Goal: Use online tool/utility: Use online tool/utility

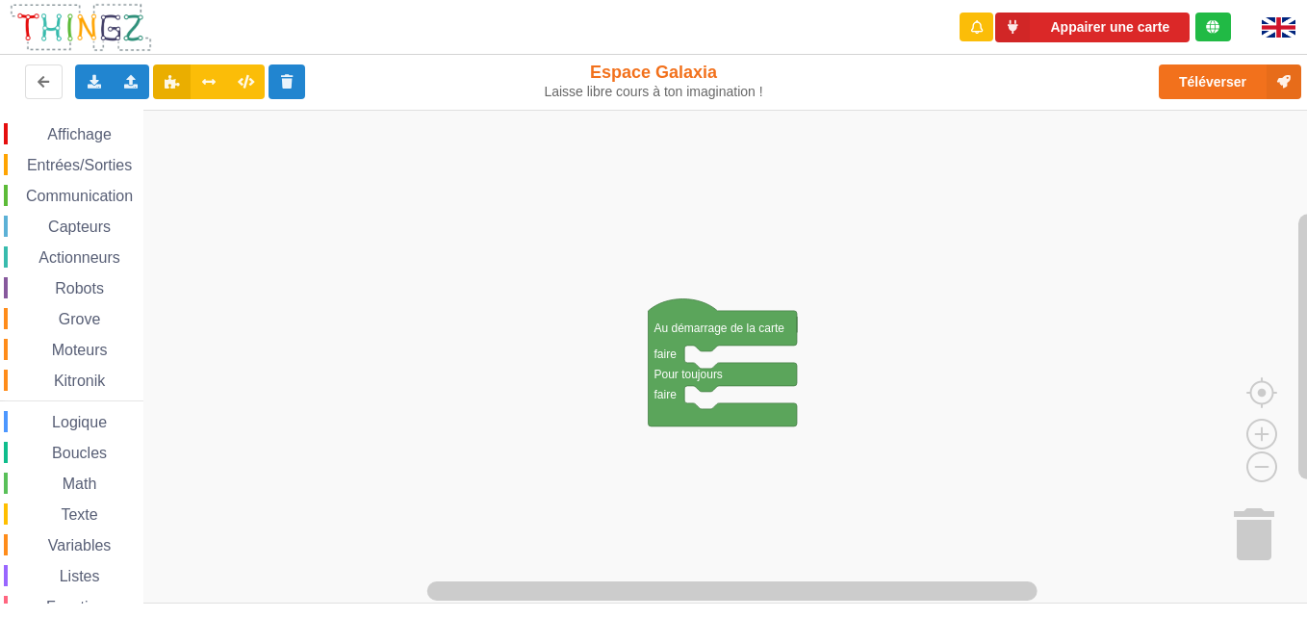
drag, startPoint x: 1237, startPoint y: 1, endPoint x: 819, endPoint y: 102, distance: 429.8
click at [819, 102] on div "Téléverser" at bounding box center [1046, 82] width 537 height 62
click at [53, 157] on span "Entrées/Sorties" at bounding box center [79, 165] width 111 height 16
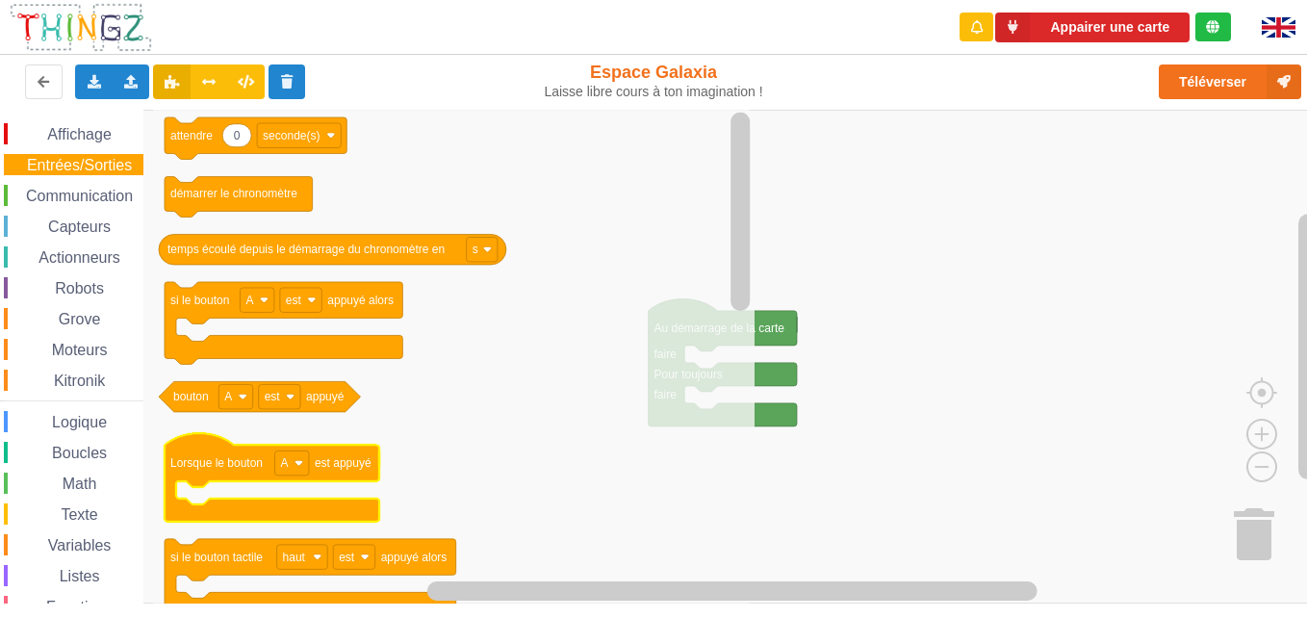
click at [68, 373] on span "Kitronik" at bounding box center [79, 381] width 57 height 16
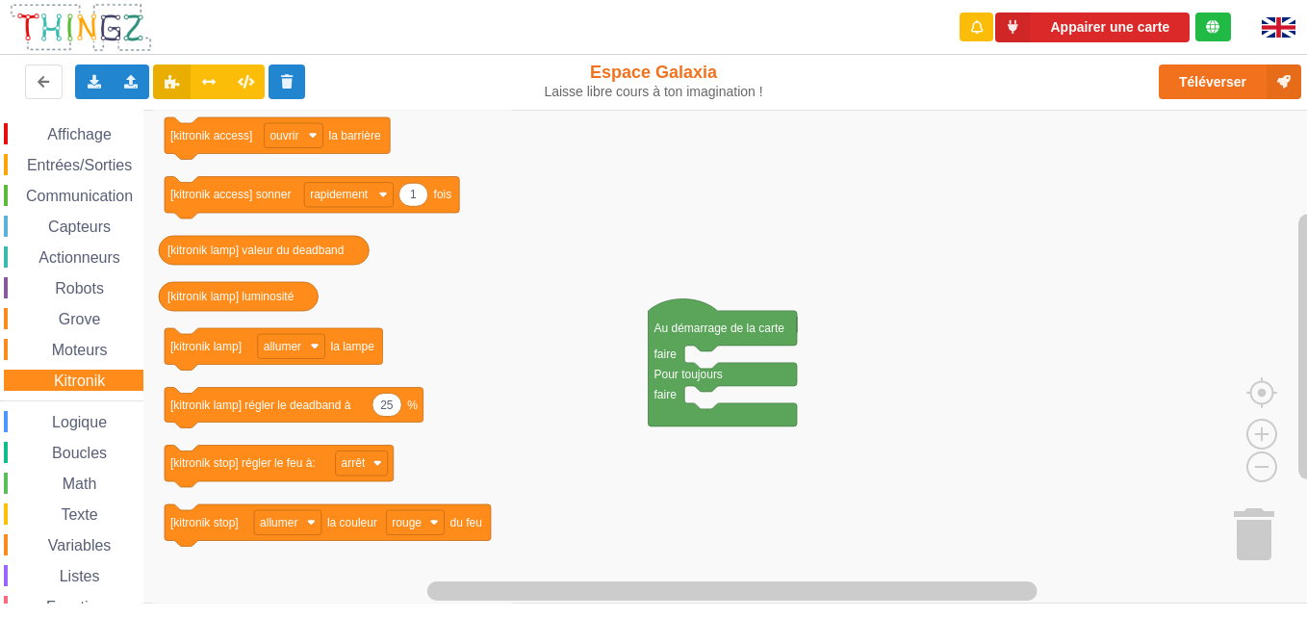
click at [68, 373] on span "Kitronik" at bounding box center [79, 381] width 57 height 16
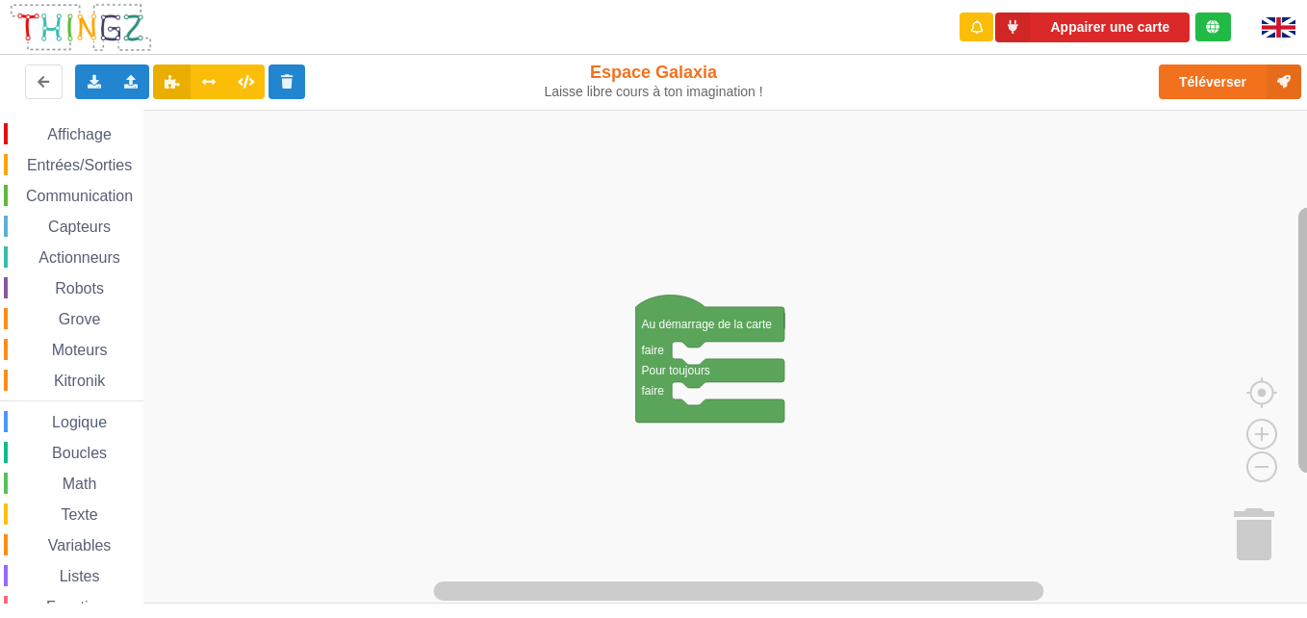
click at [1306, 419] on html "Appairer une carte Exporter l'assemblage de blocs Exporter l'assemblage de bloc…" at bounding box center [653, 309] width 1307 height 618
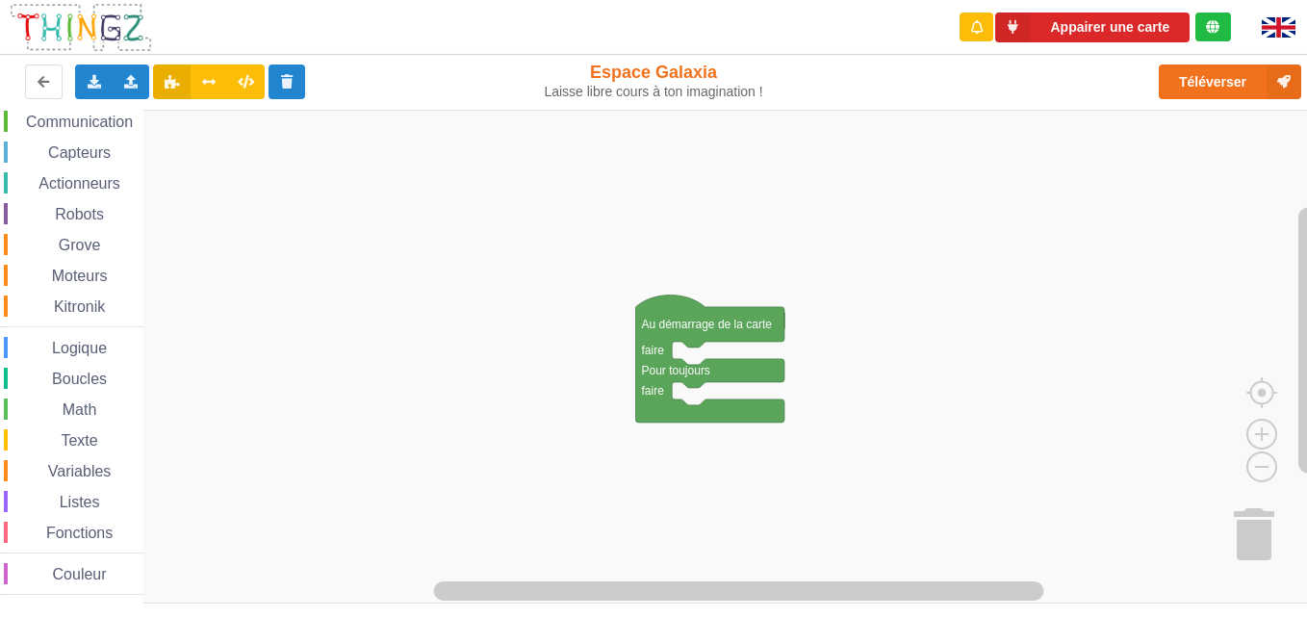
click at [106, 568] on span "Couleur" at bounding box center [80, 574] width 60 height 16
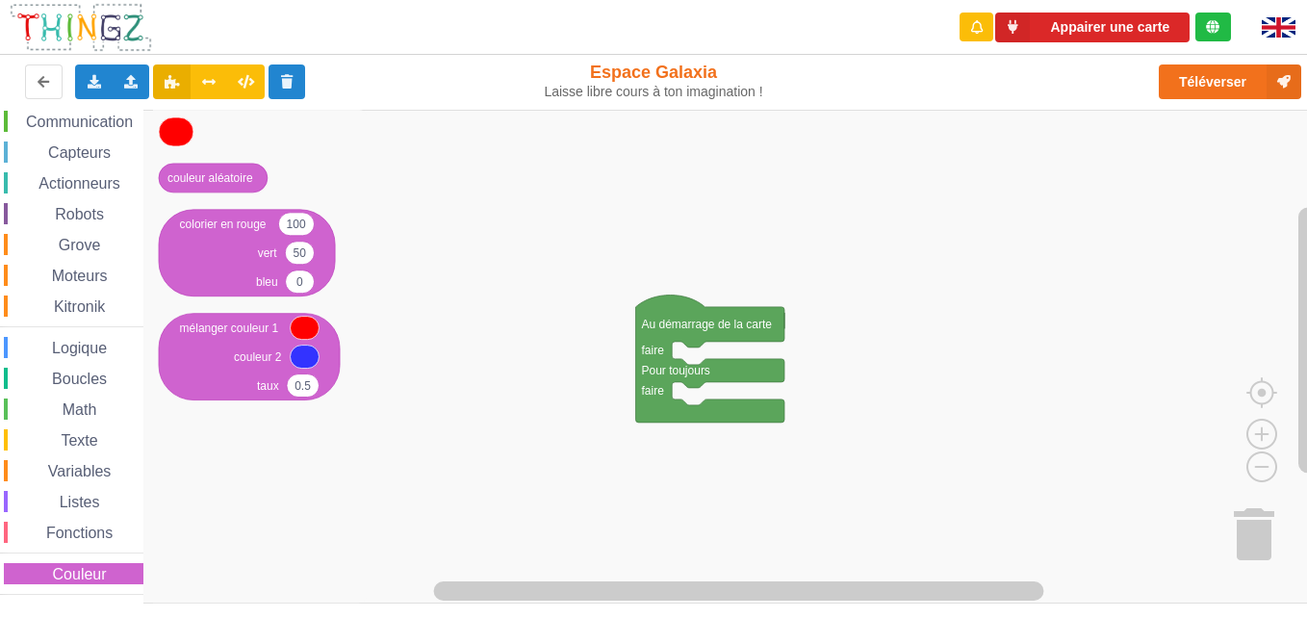
click at [86, 341] on span "Logique" at bounding box center [79, 348] width 61 height 16
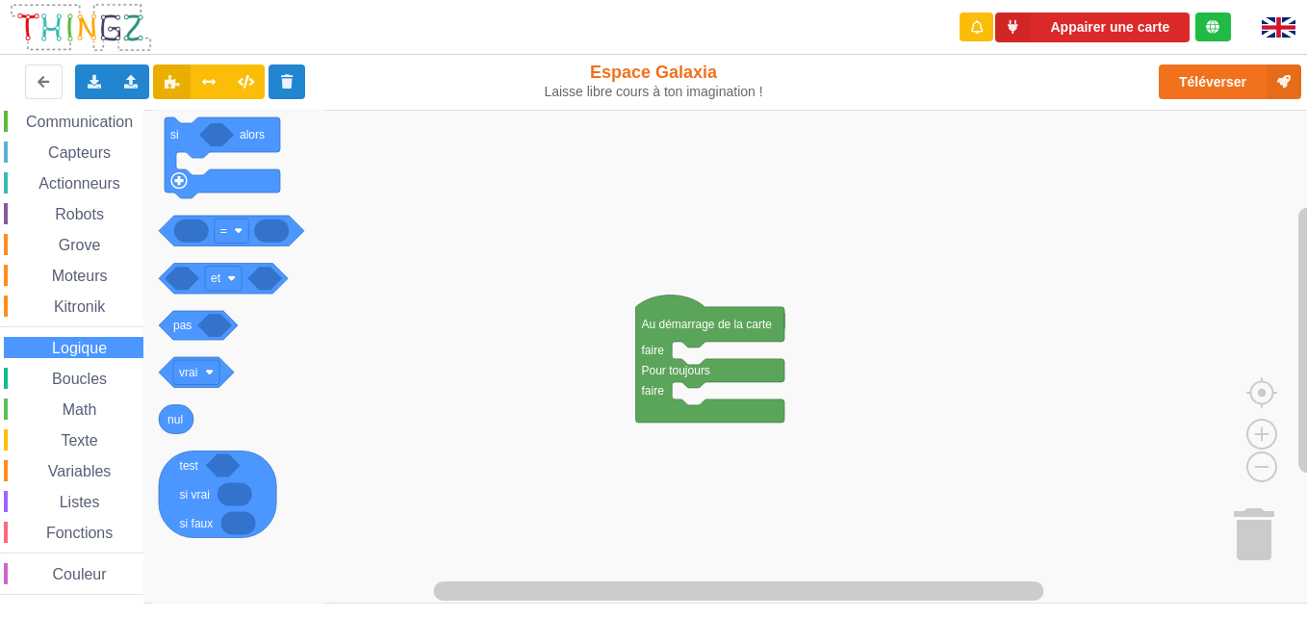
click at [86, 341] on span "Logique" at bounding box center [79, 348] width 61 height 16
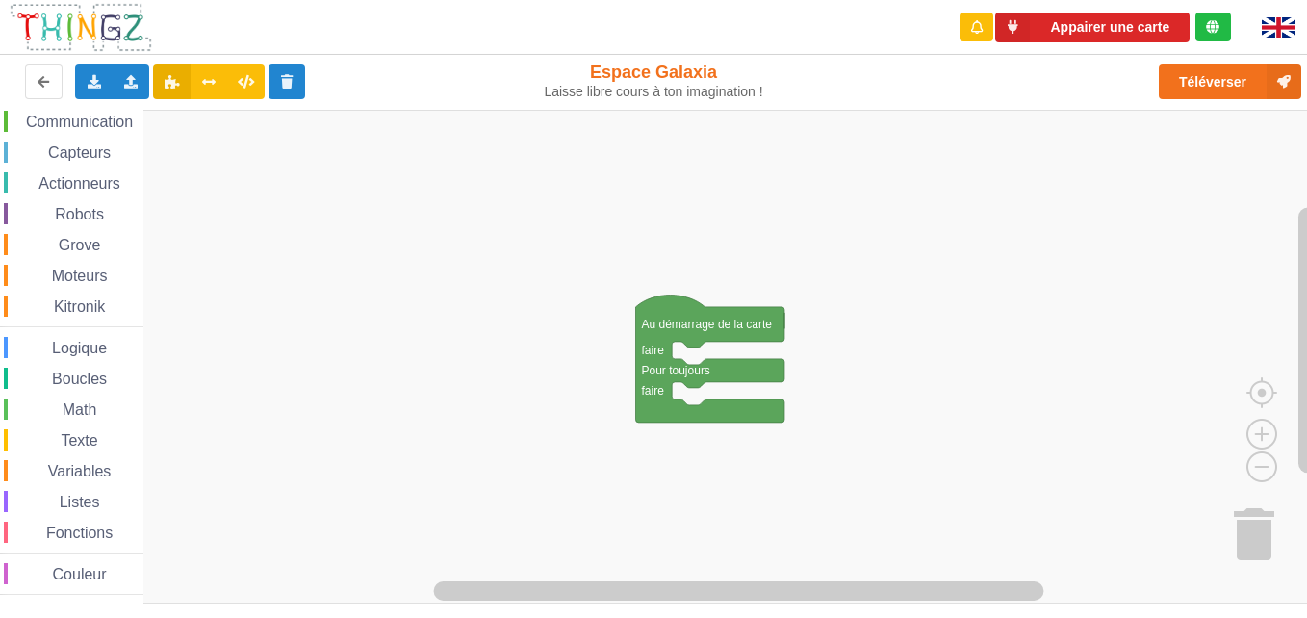
click at [44, 447] on span "Espace de travail de Blocky" at bounding box center [49, 440] width 15 height 15
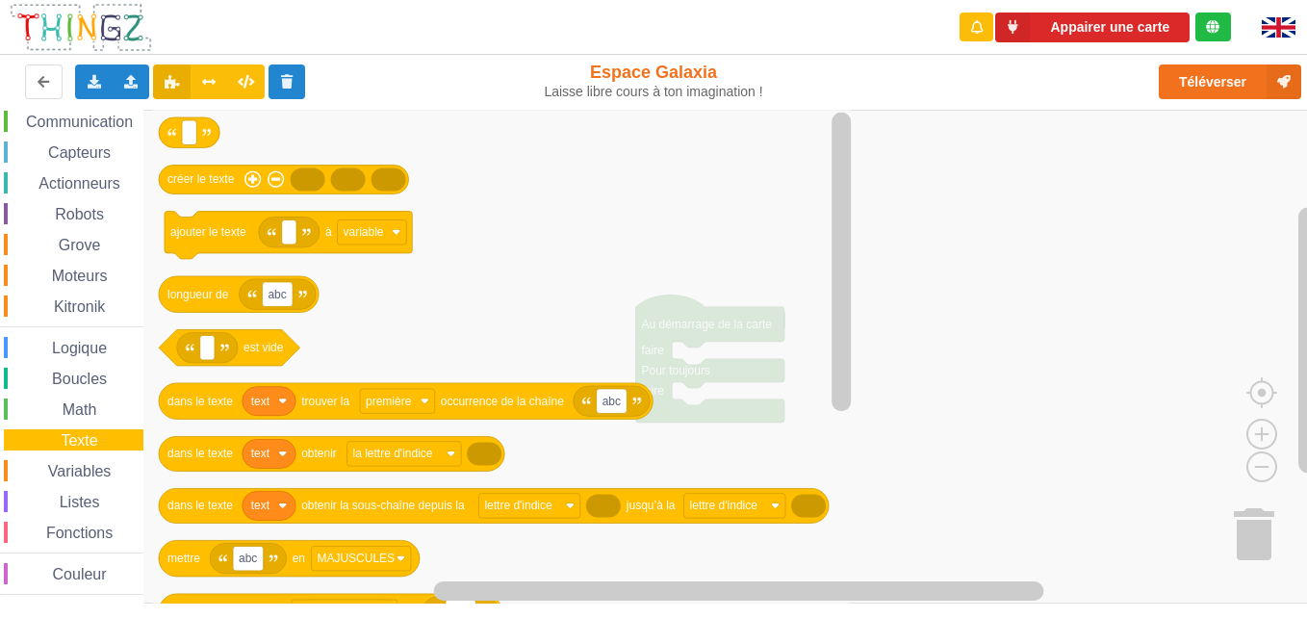
click at [88, 144] on span "Capteurs" at bounding box center [79, 152] width 68 height 16
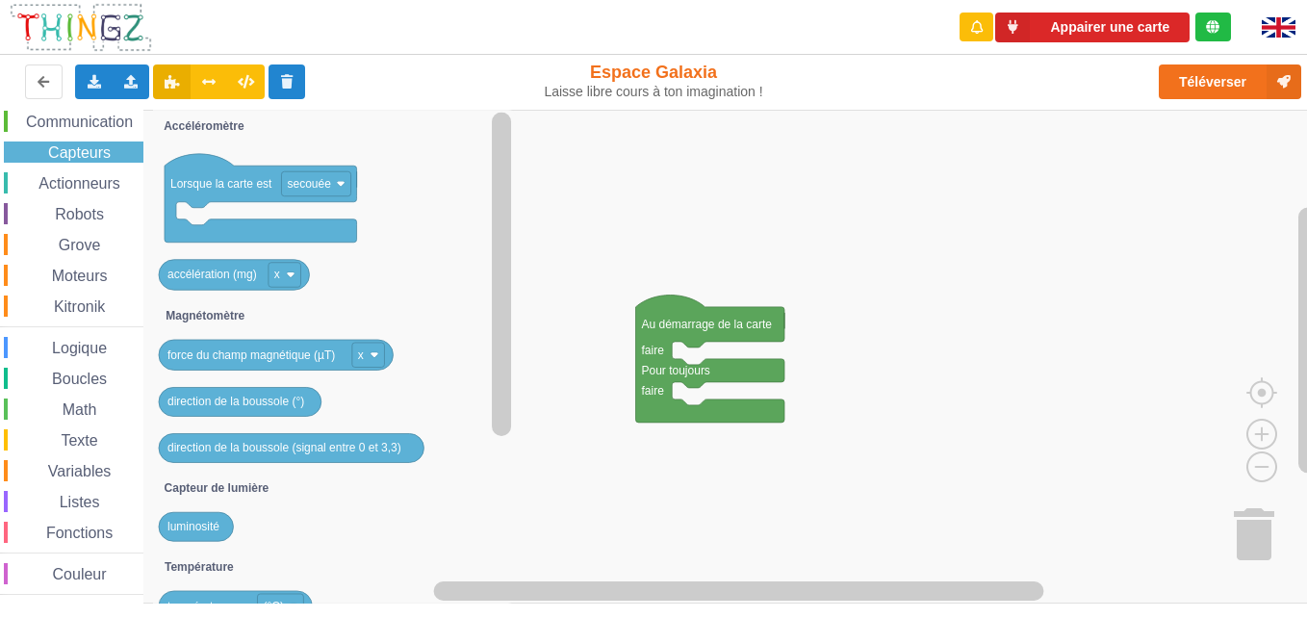
click at [92, 206] on span "Robots" at bounding box center [79, 214] width 55 height 16
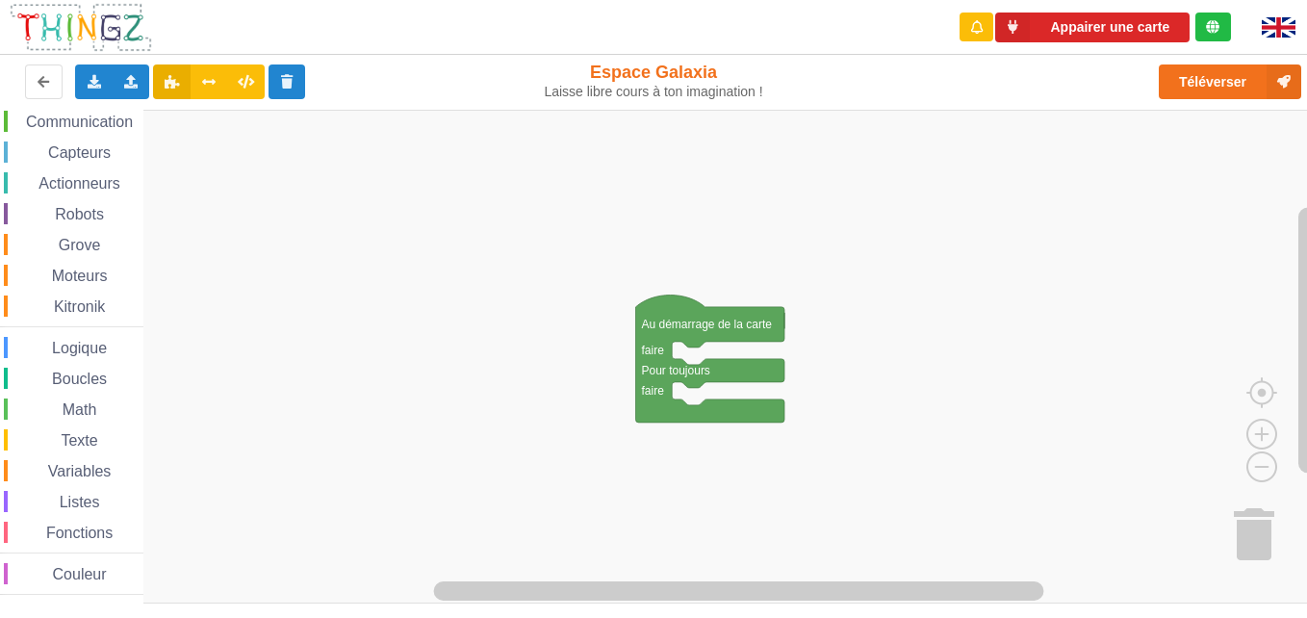
scroll to position [0, 0]
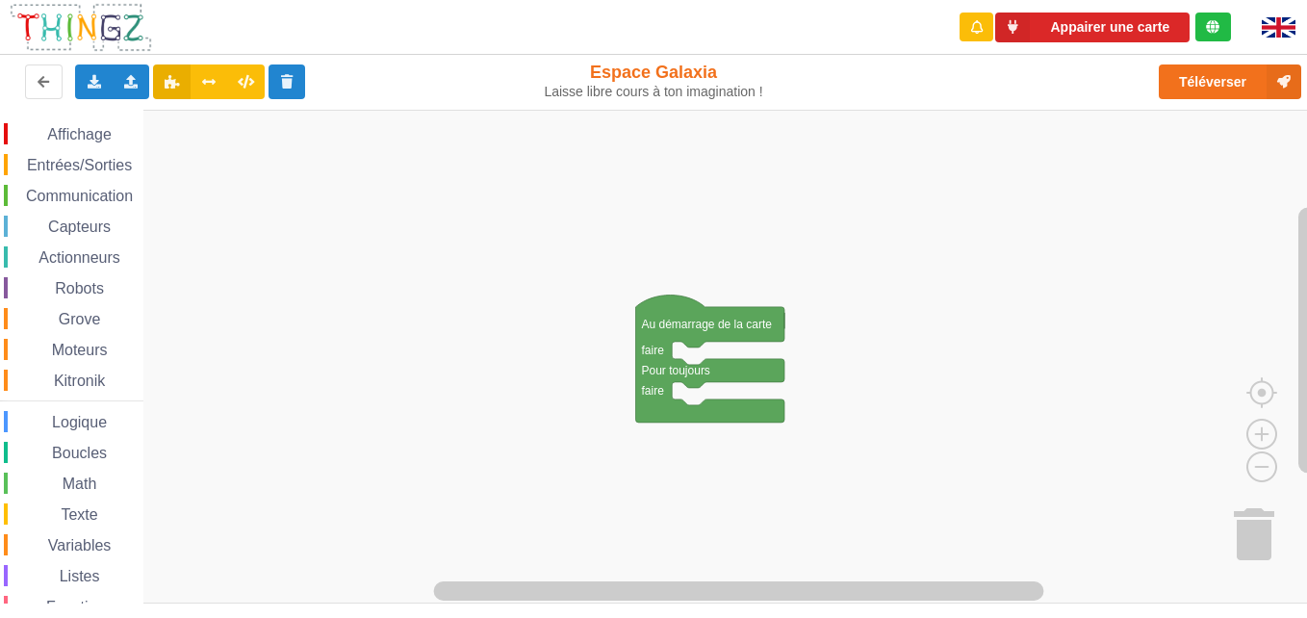
click at [93, 170] on span "Entrées/Sorties" at bounding box center [79, 165] width 111 height 16
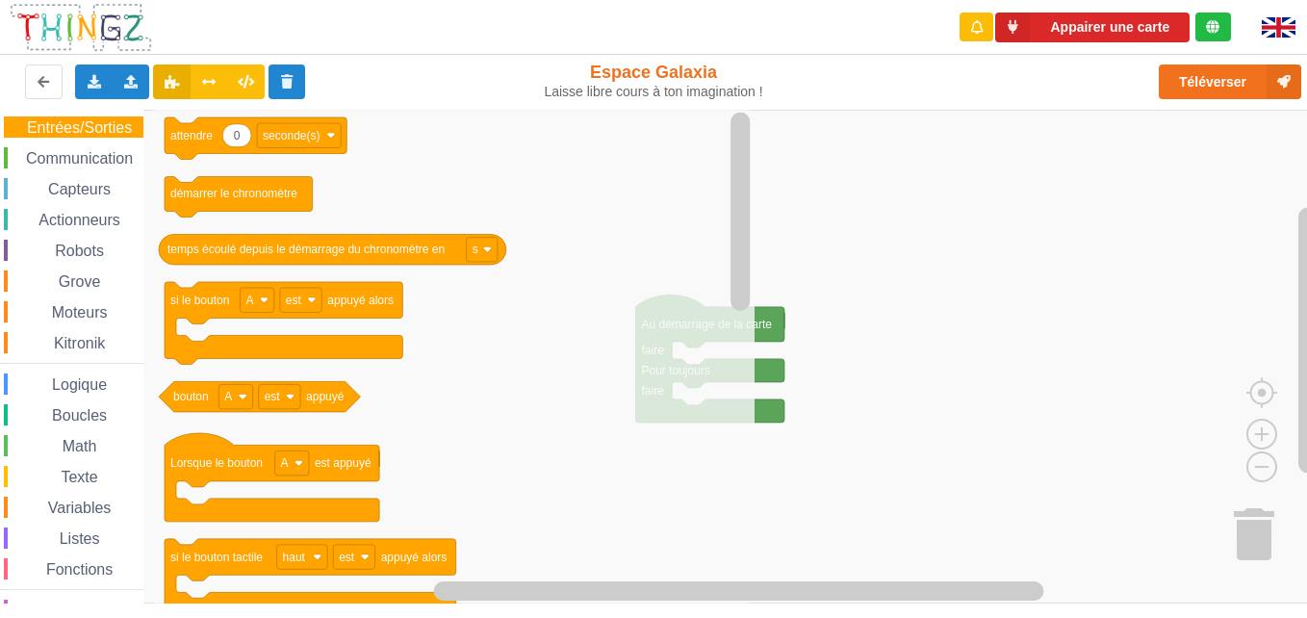
scroll to position [74, 0]
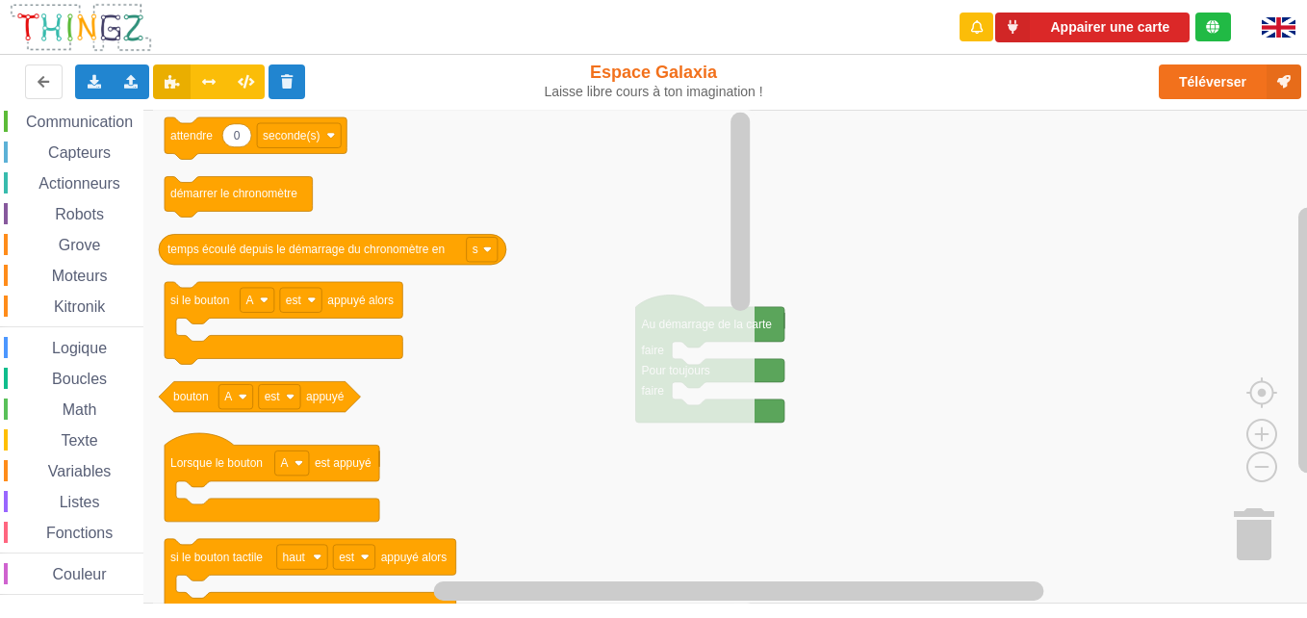
click at [109, 567] on span "Couleur" at bounding box center [80, 574] width 60 height 16
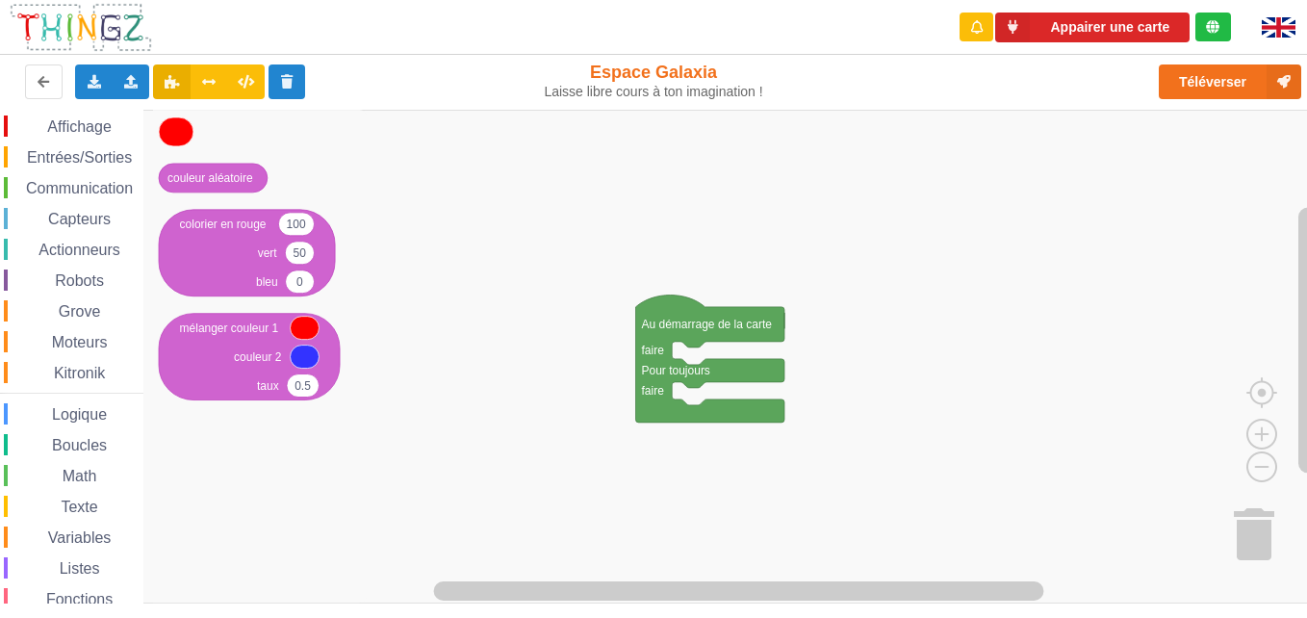
scroll to position [0, 0]
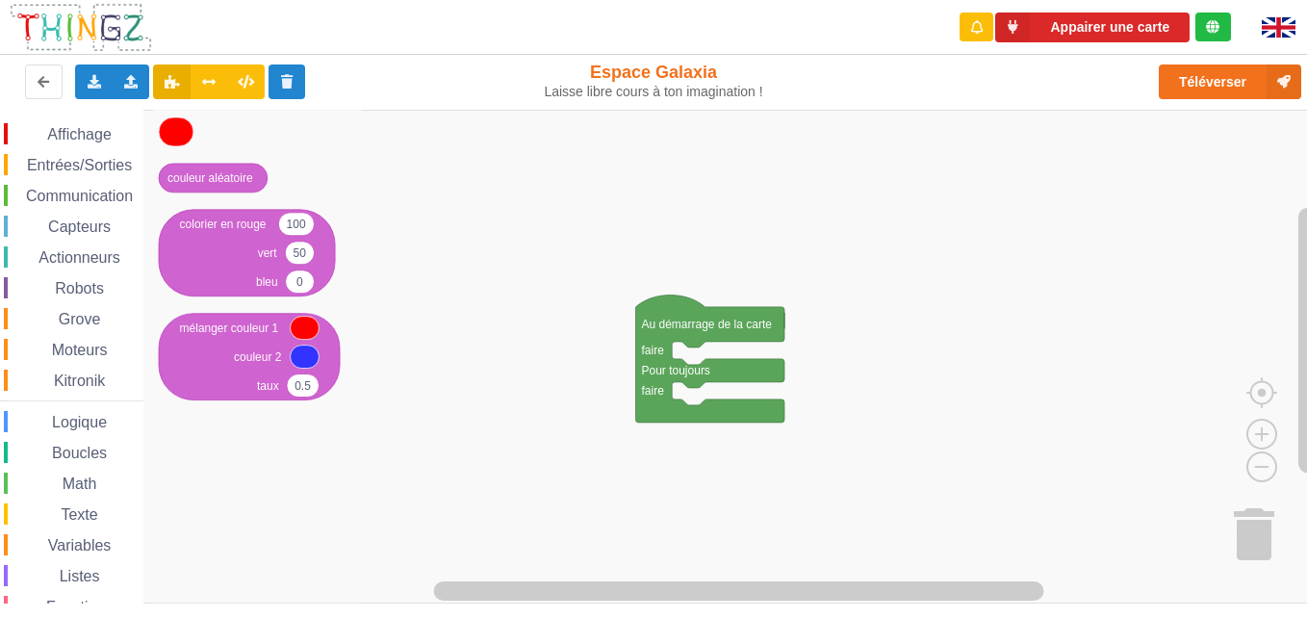
click at [119, 157] on span "Entrées/Sorties" at bounding box center [79, 165] width 111 height 16
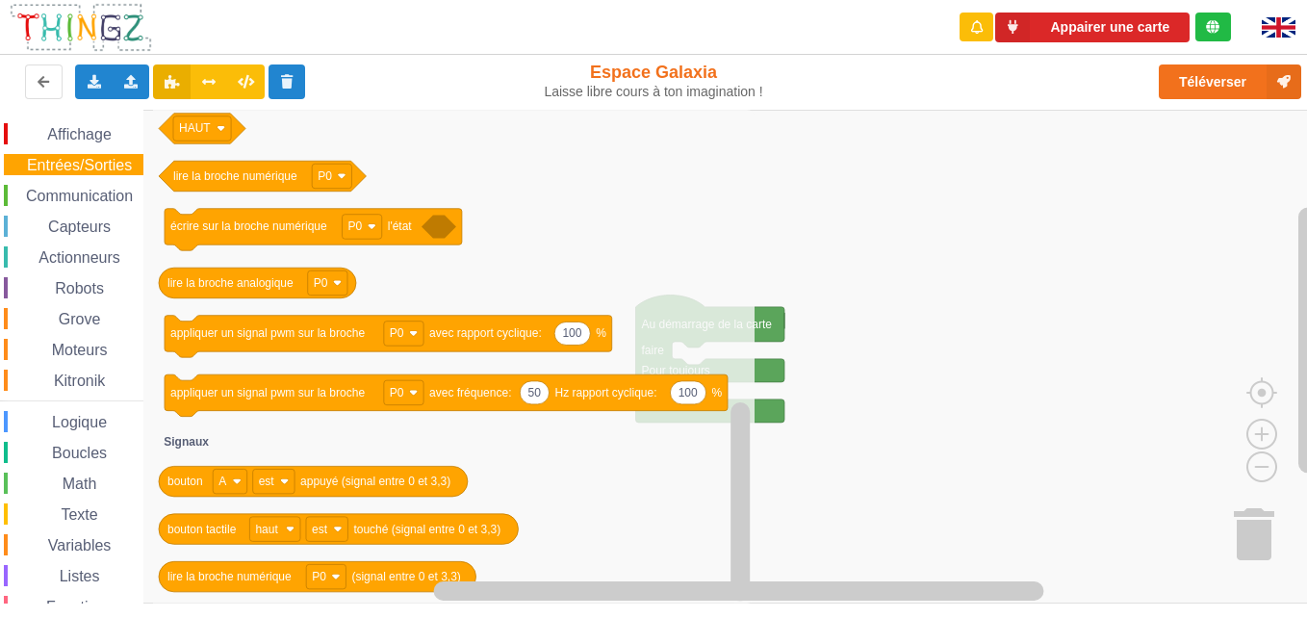
click at [113, 229] on span "Capteurs" at bounding box center [79, 227] width 68 height 16
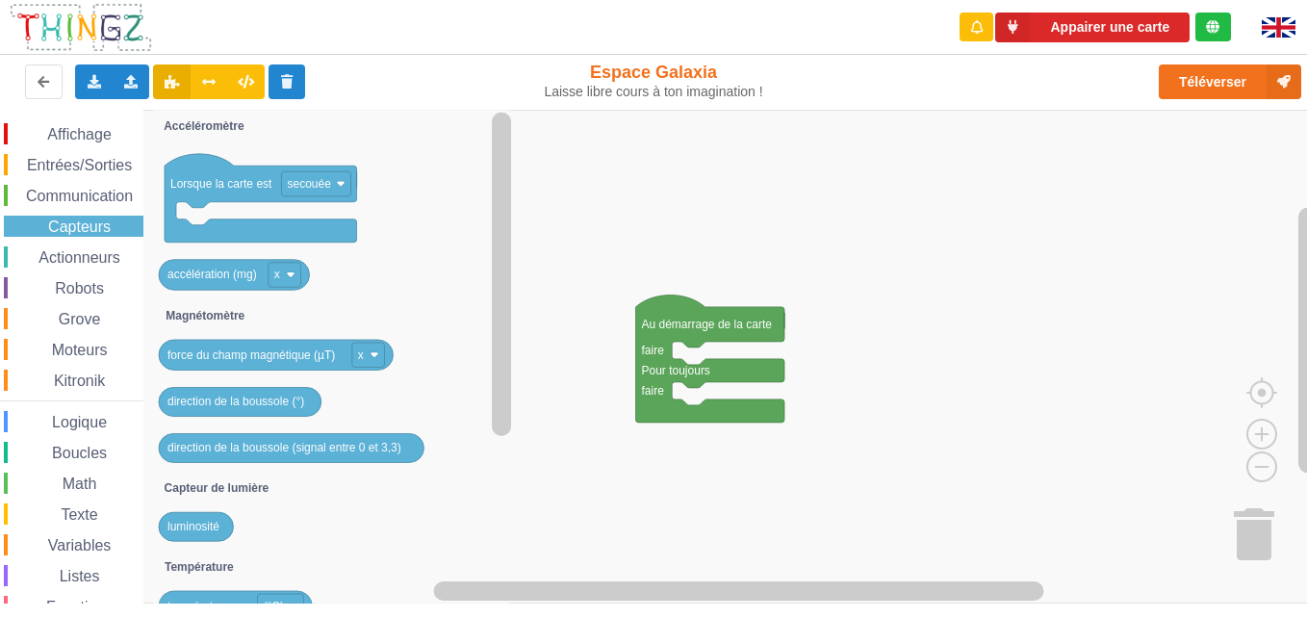
click at [115, 296] on div "Robots" at bounding box center [74, 287] width 140 height 21
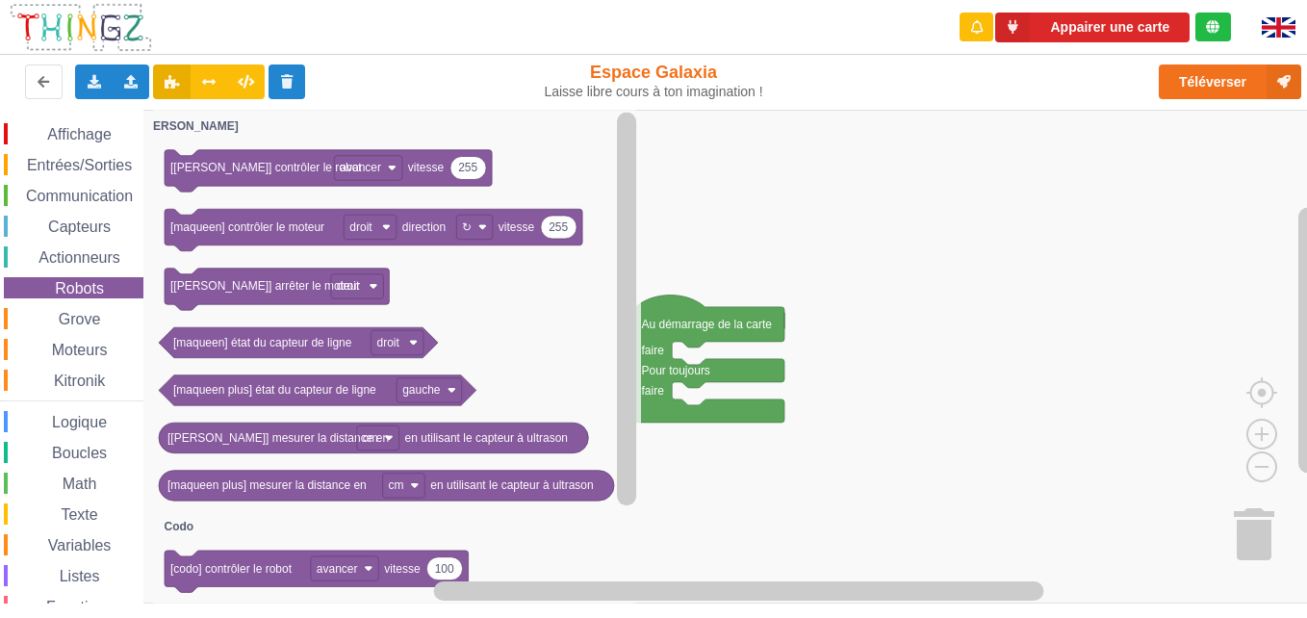
click at [97, 324] on span "Grove" at bounding box center [80, 319] width 48 height 16
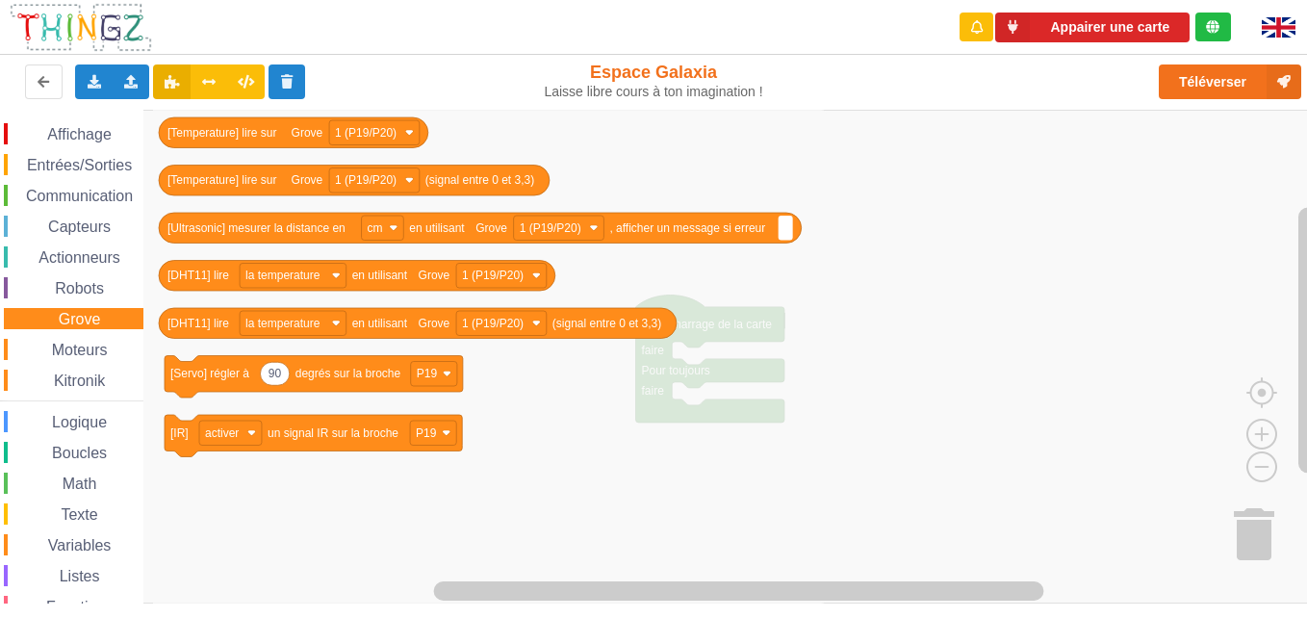
click at [120, 345] on div "Moteurs" at bounding box center [74, 349] width 140 height 21
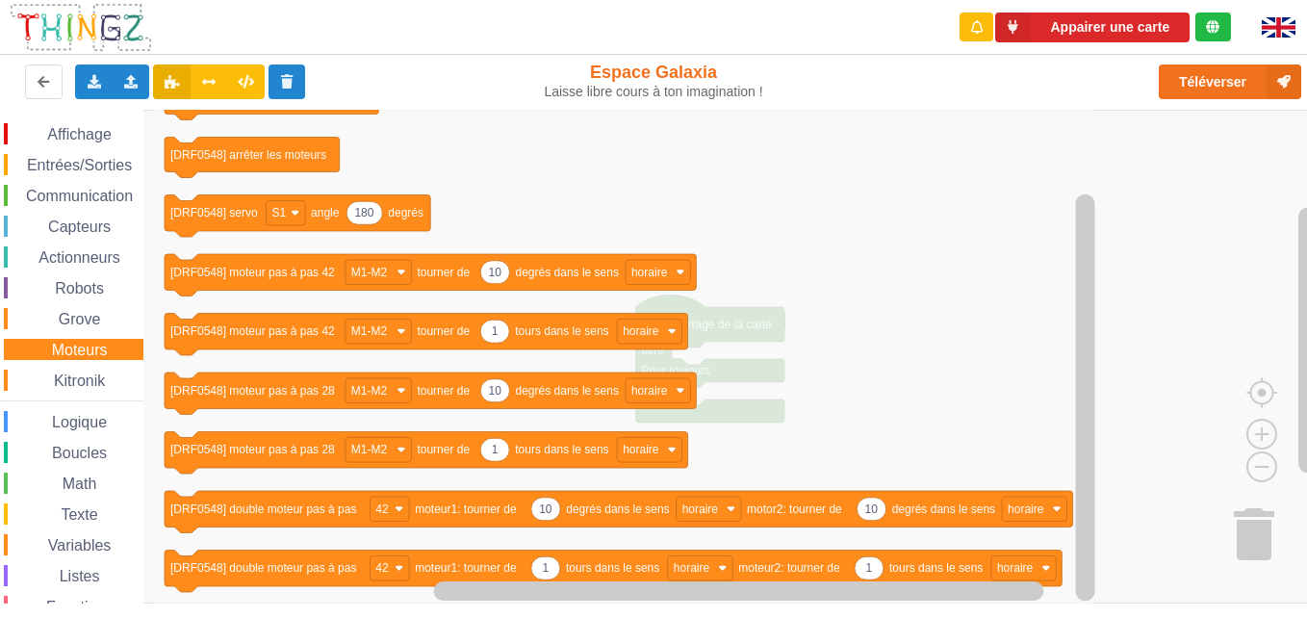
click at [101, 389] on div "Kitronik" at bounding box center [74, 380] width 140 height 21
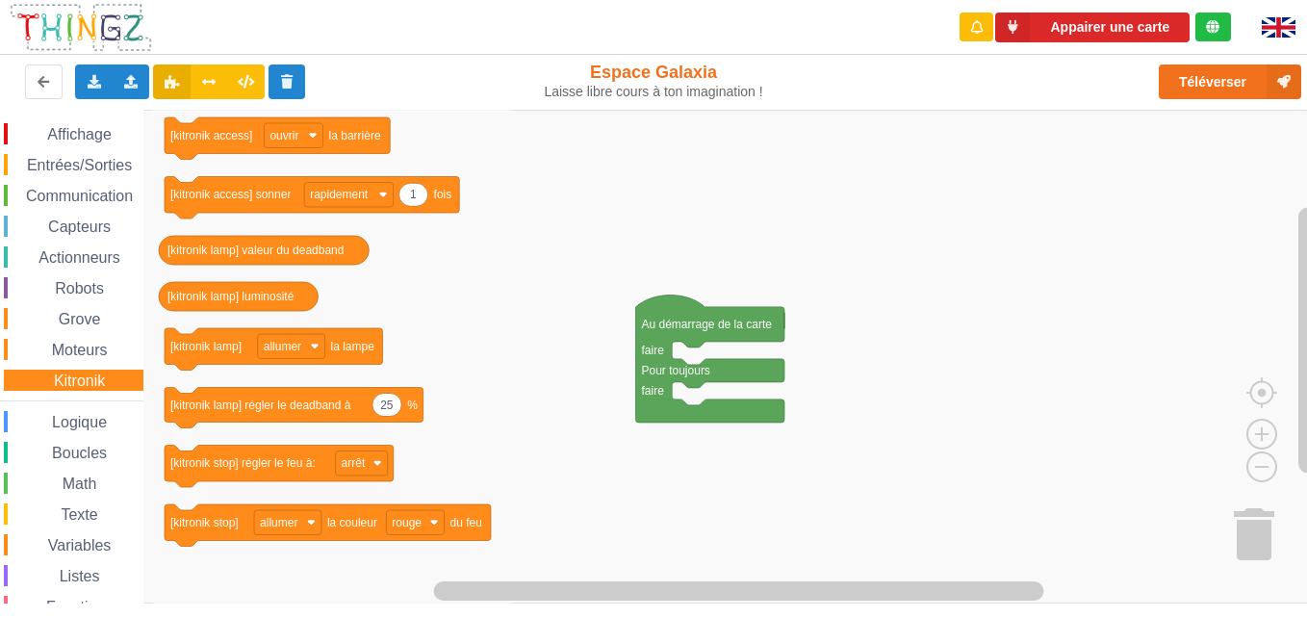
click at [32, 513] on div "Texte" at bounding box center [74, 513] width 140 height 21
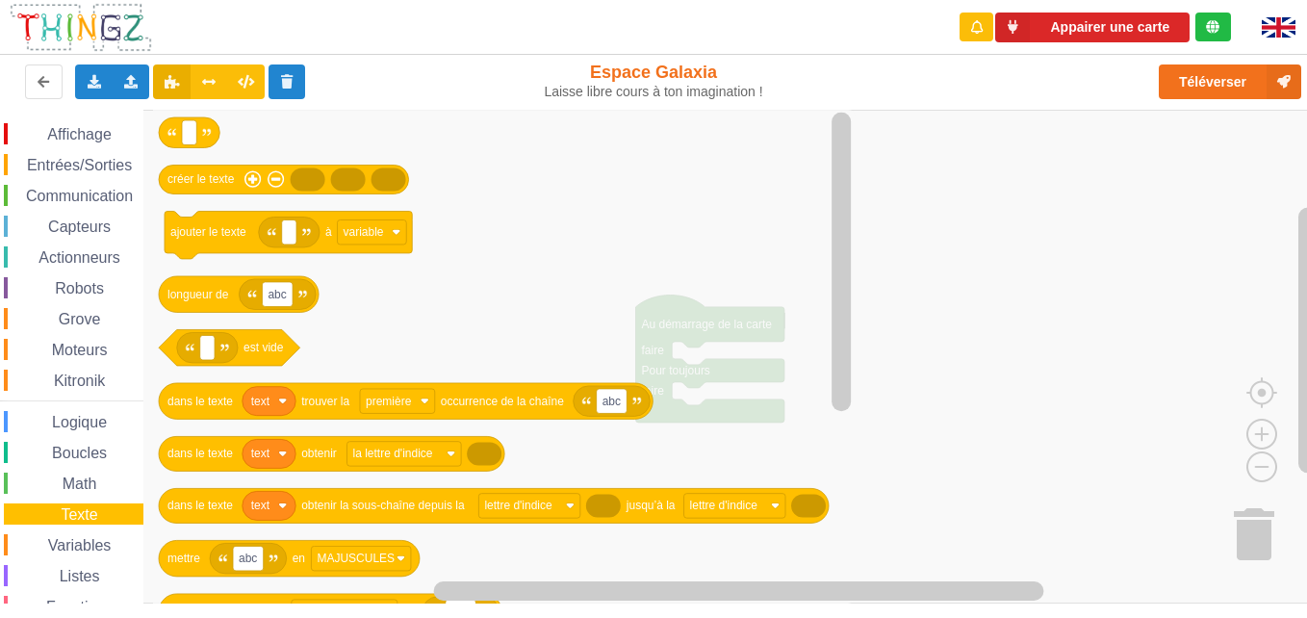
click at [109, 132] on span "Affichage" at bounding box center [78, 134] width 69 height 16
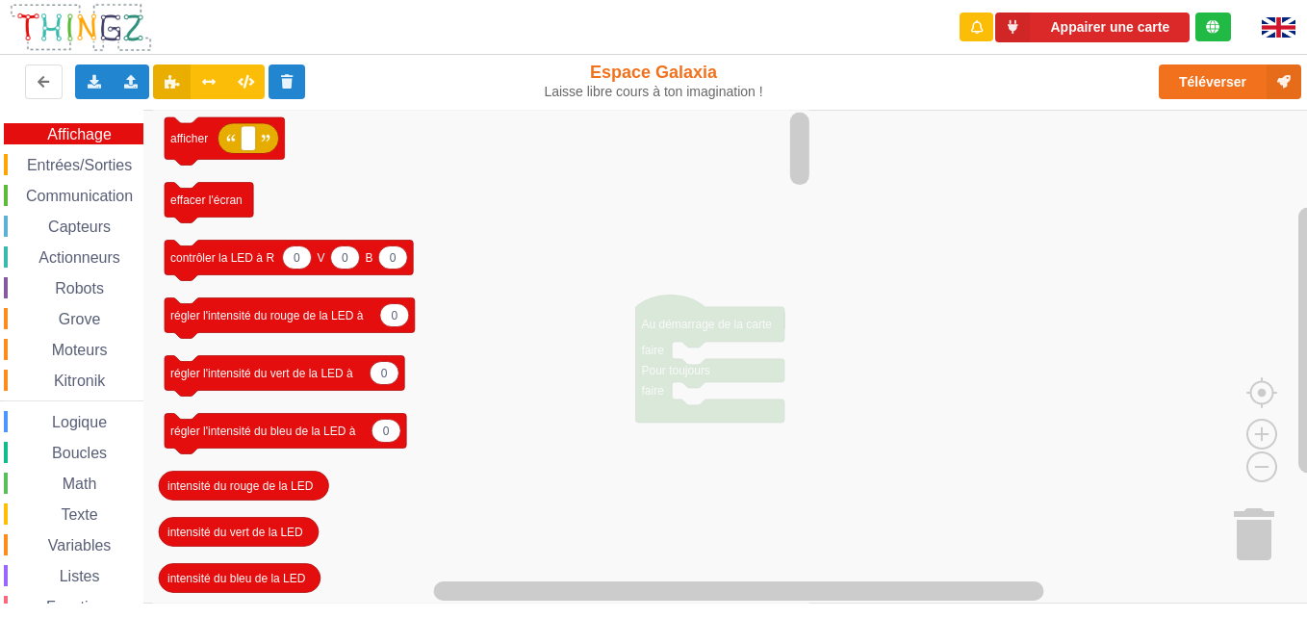
click at [53, 389] on div "Kitronik" at bounding box center [74, 380] width 140 height 21
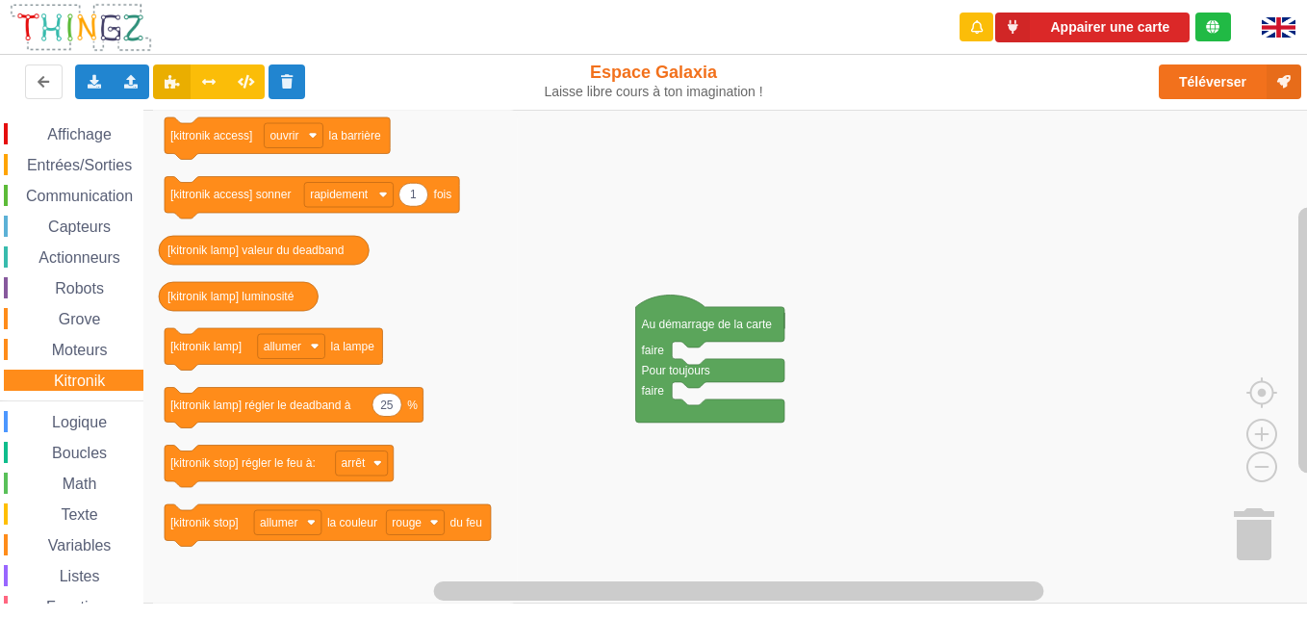
click at [51, 518] on span "Espace de travail de Blocky" at bounding box center [49, 514] width 15 height 15
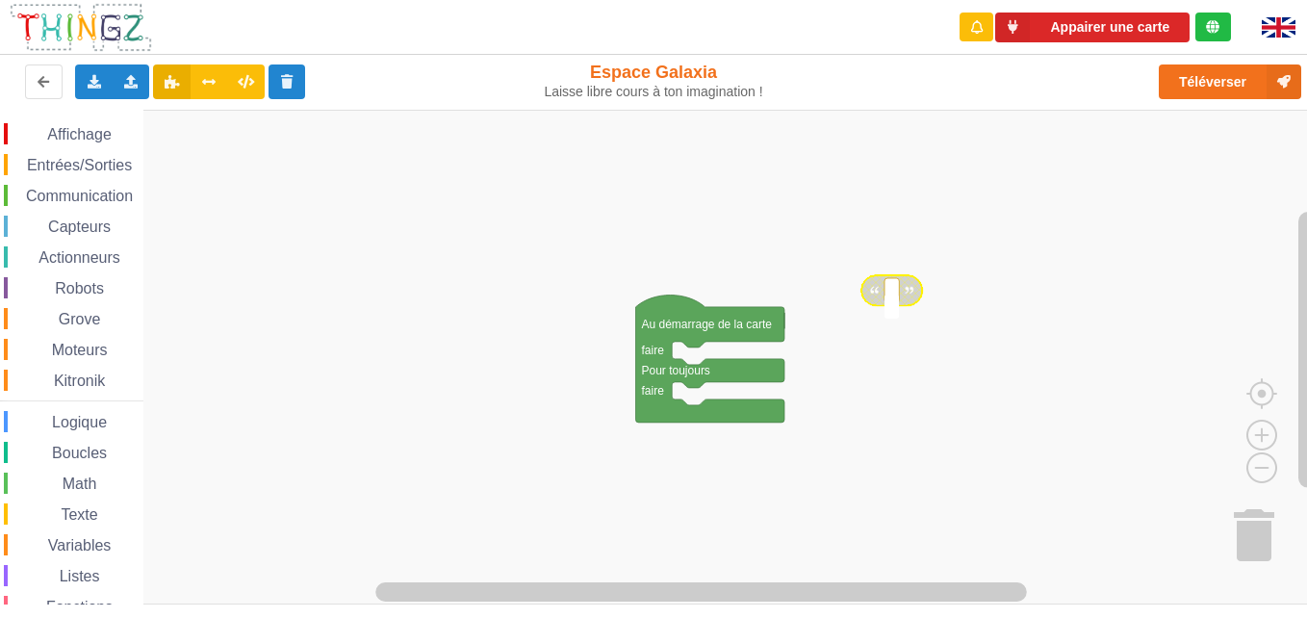
click at [897, 295] on div at bounding box center [892, 307] width 14 height 25
click at [912, 275] on rect "Espace de travail de Blocky" at bounding box center [660, 357] width 1321 height 495
click at [899, 293] on rect "Espace de travail de Blocky" at bounding box center [892, 290] width 14 height 25
type input "technoa5"
click at [596, 205] on rect "Espace de travail de Blocky" at bounding box center [660, 357] width 1321 height 495
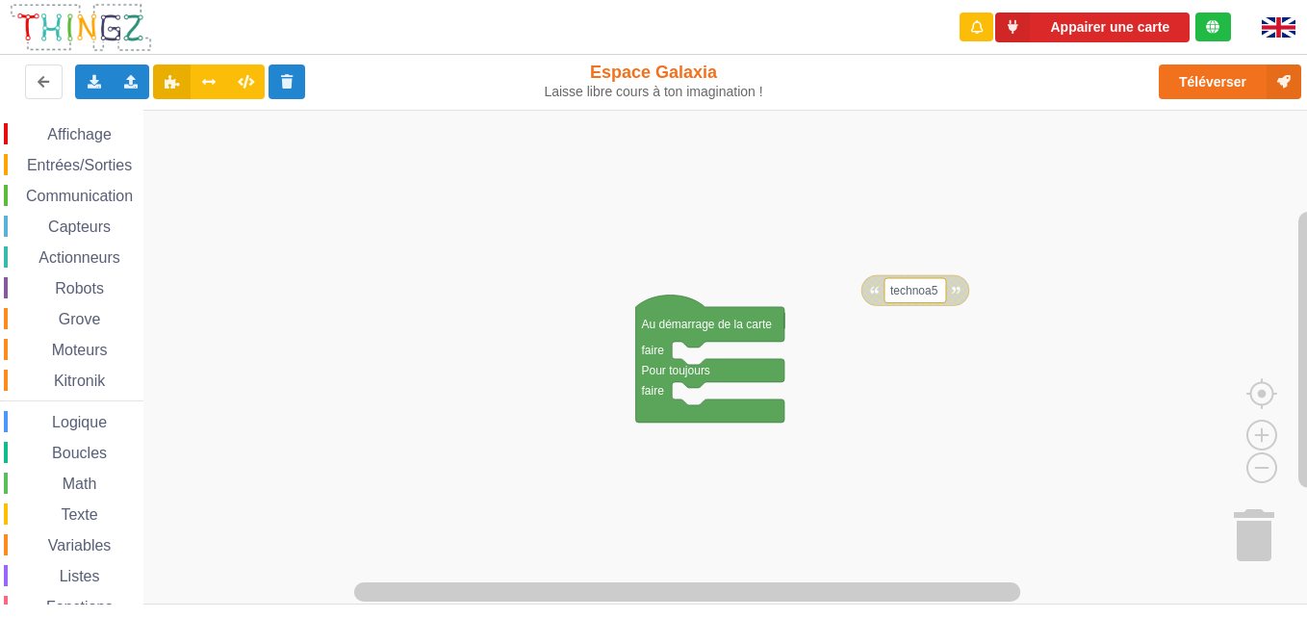
click at [95, 513] on span "Texte" at bounding box center [79, 514] width 42 height 16
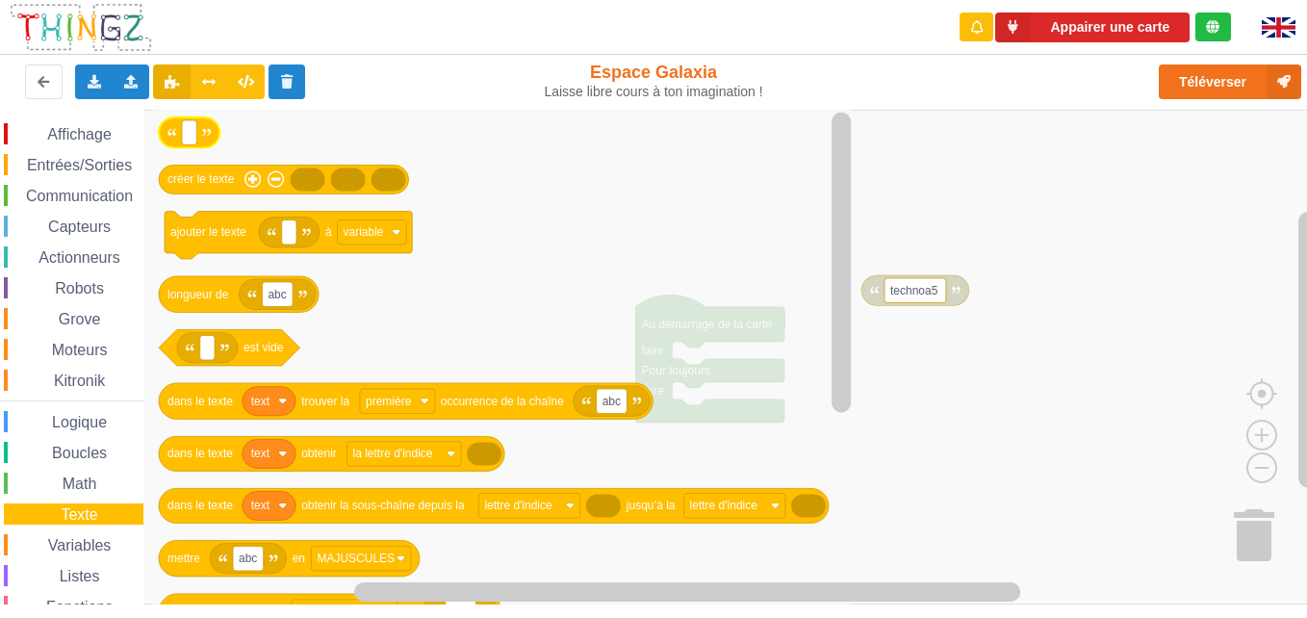
click at [203, 141] on icon "Espace de travail de Blocky" at bounding box center [189, 132] width 61 height 31
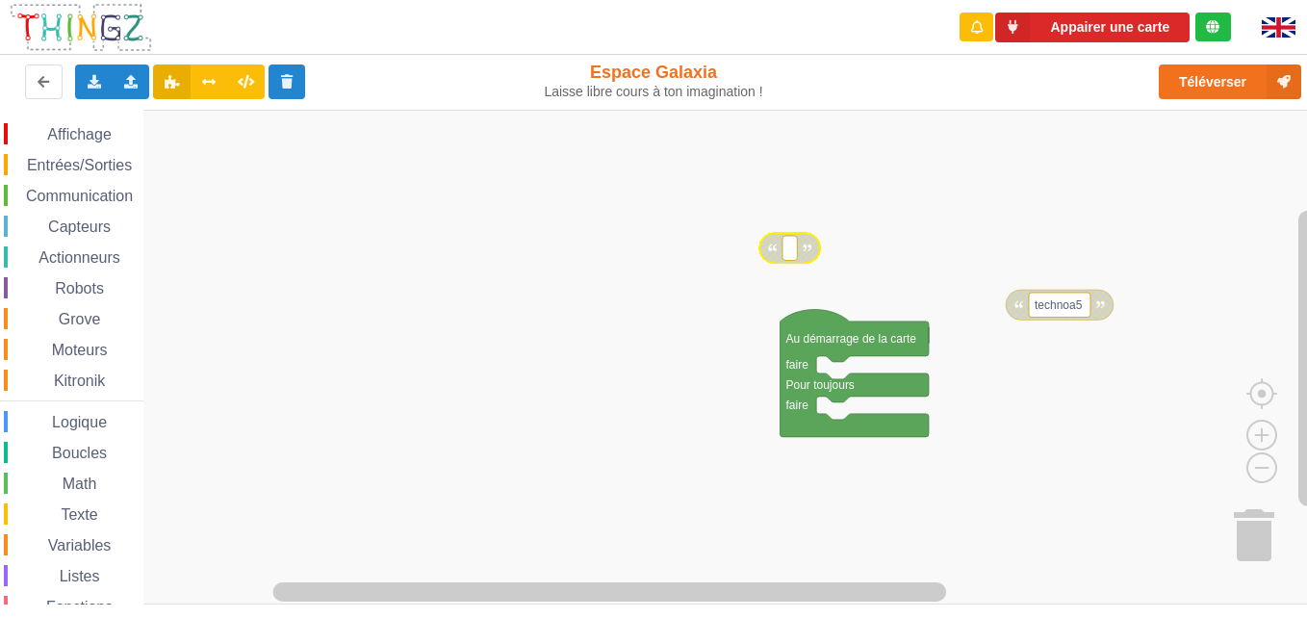
click at [790, 247] on text "Espace de travail de Blocky" at bounding box center [789, 248] width 3 height 13
type input "1234567890"
click at [601, 244] on rect "Espace de travail de Blocky" at bounding box center [660, 357] width 1321 height 495
click at [92, 512] on span "Texte" at bounding box center [79, 514] width 42 height 16
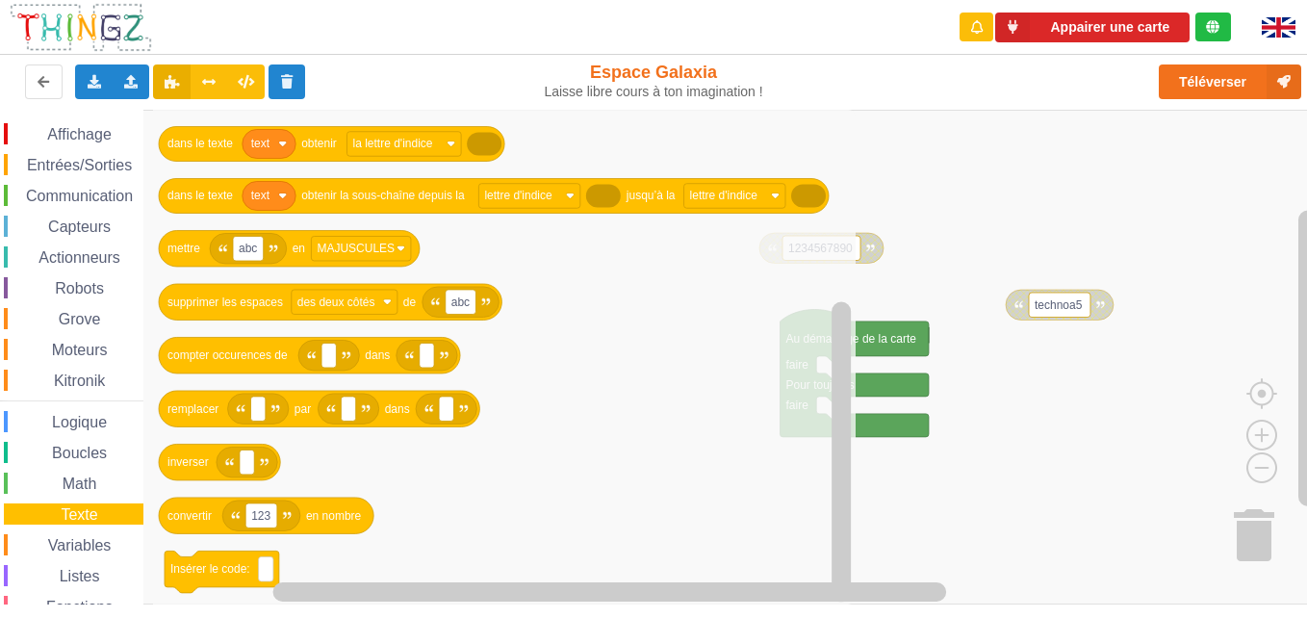
click at [76, 375] on span "Kitronik" at bounding box center [79, 381] width 57 height 16
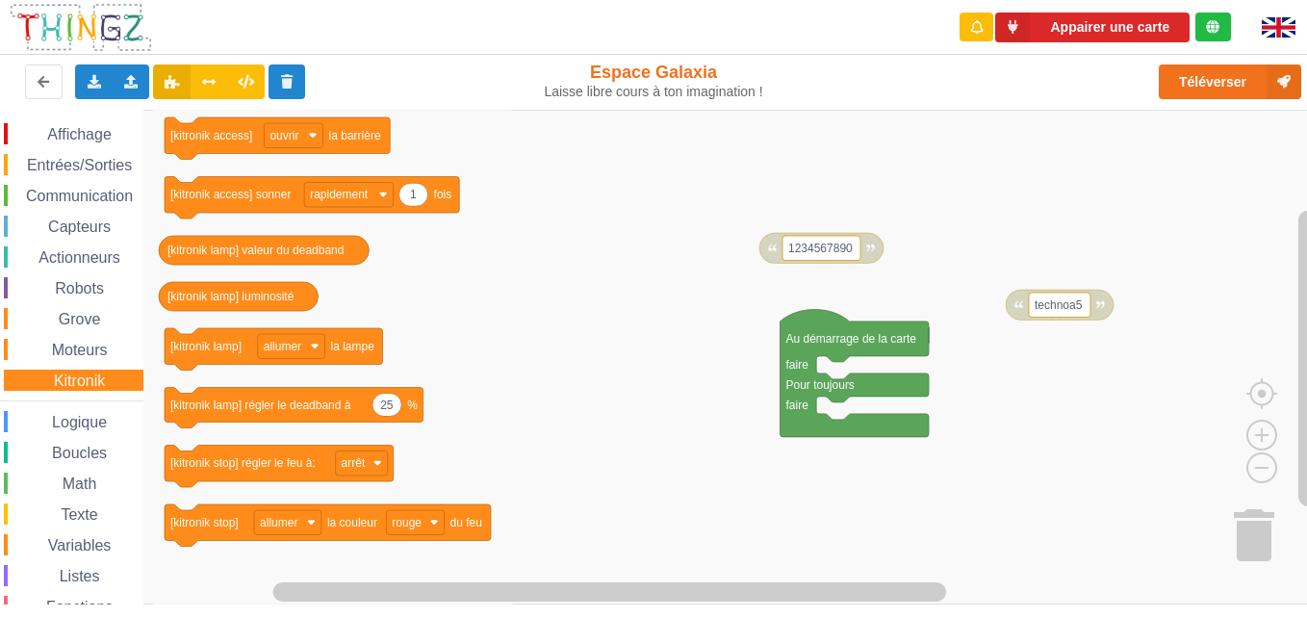
click at [94, 228] on span "Capteurs" at bounding box center [79, 227] width 68 height 16
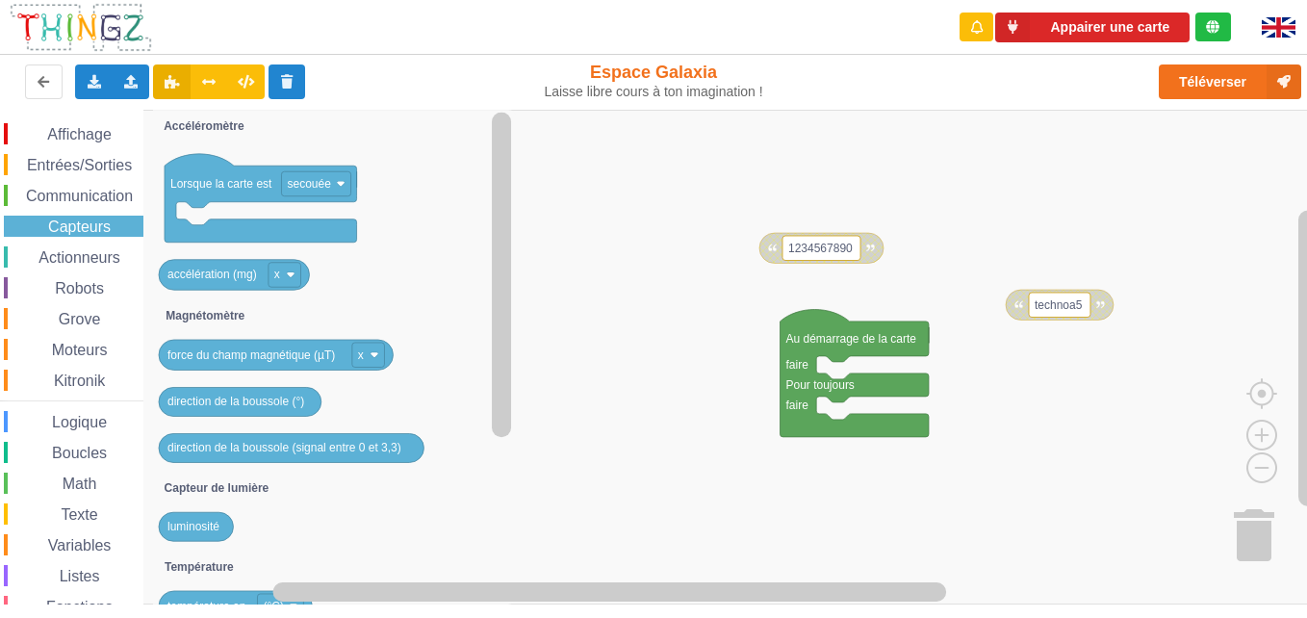
click at [57, 169] on span "Entrées/Sorties" at bounding box center [79, 165] width 111 height 16
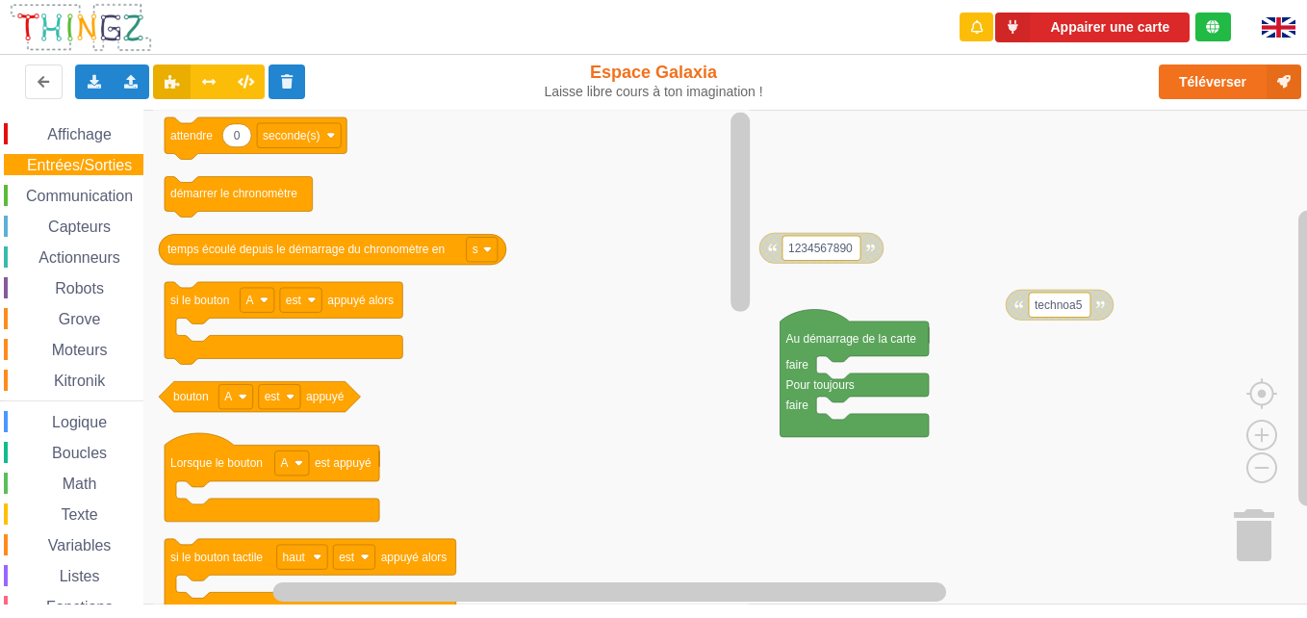
click at [103, 219] on span "Capteurs" at bounding box center [79, 227] width 68 height 16
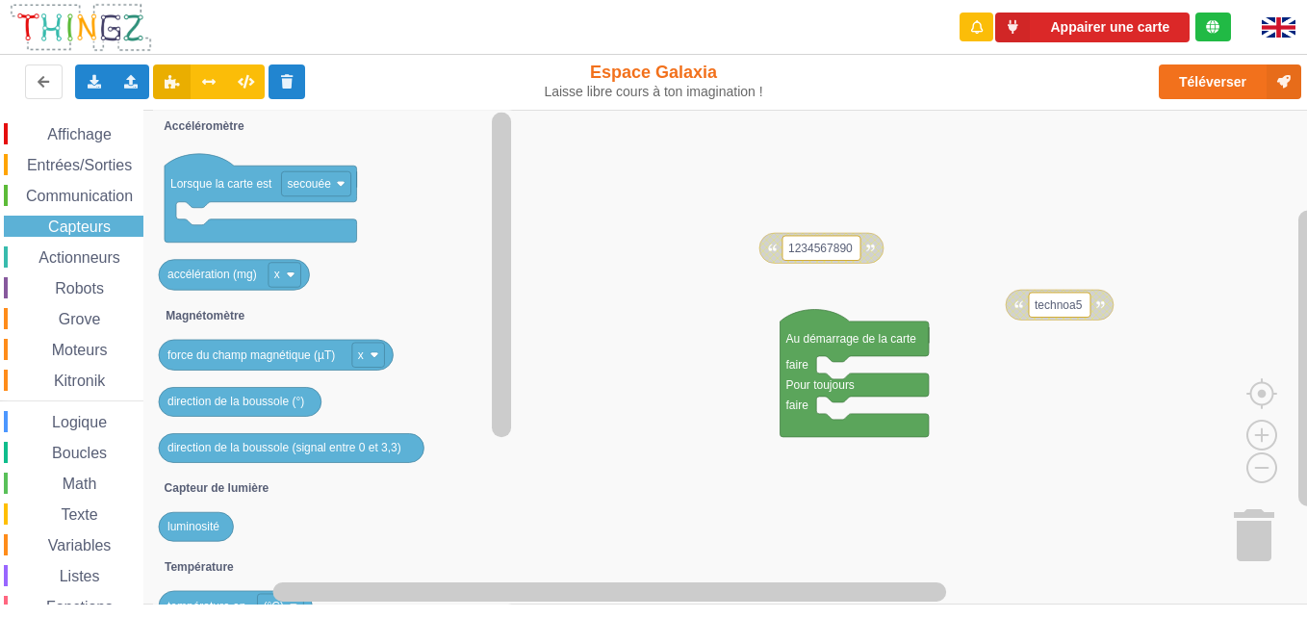
click at [92, 194] on span "Communication" at bounding box center [79, 196] width 113 height 16
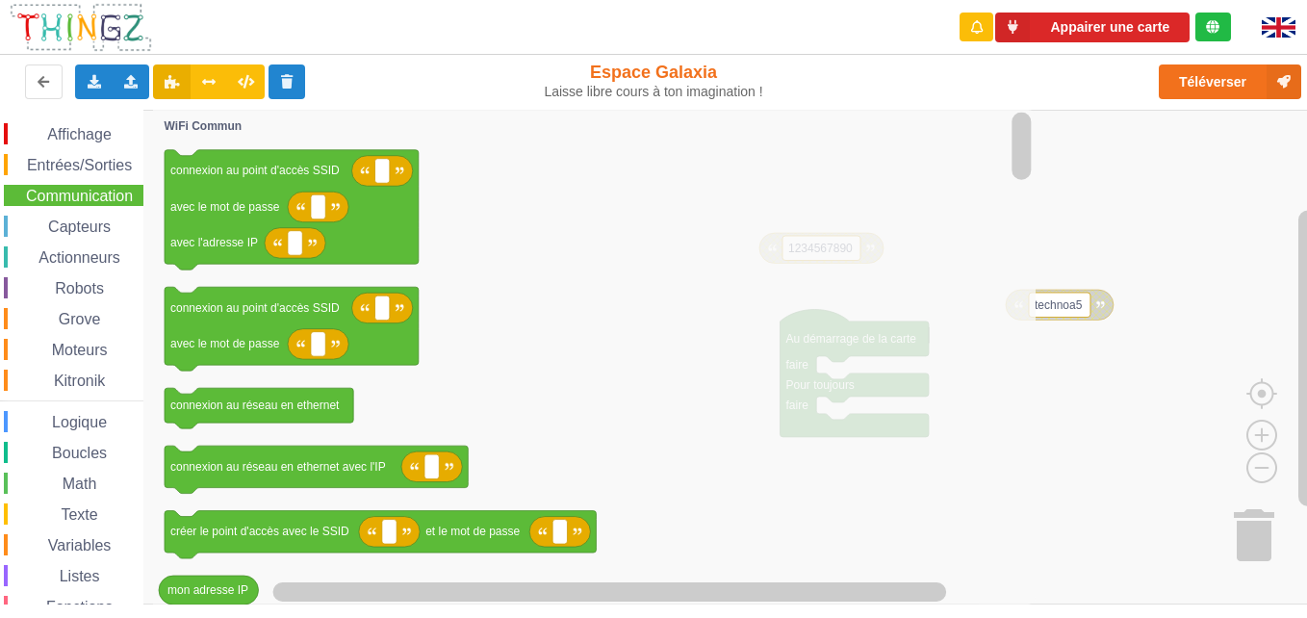
click at [101, 217] on div "Capteurs" at bounding box center [74, 226] width 140 height 21
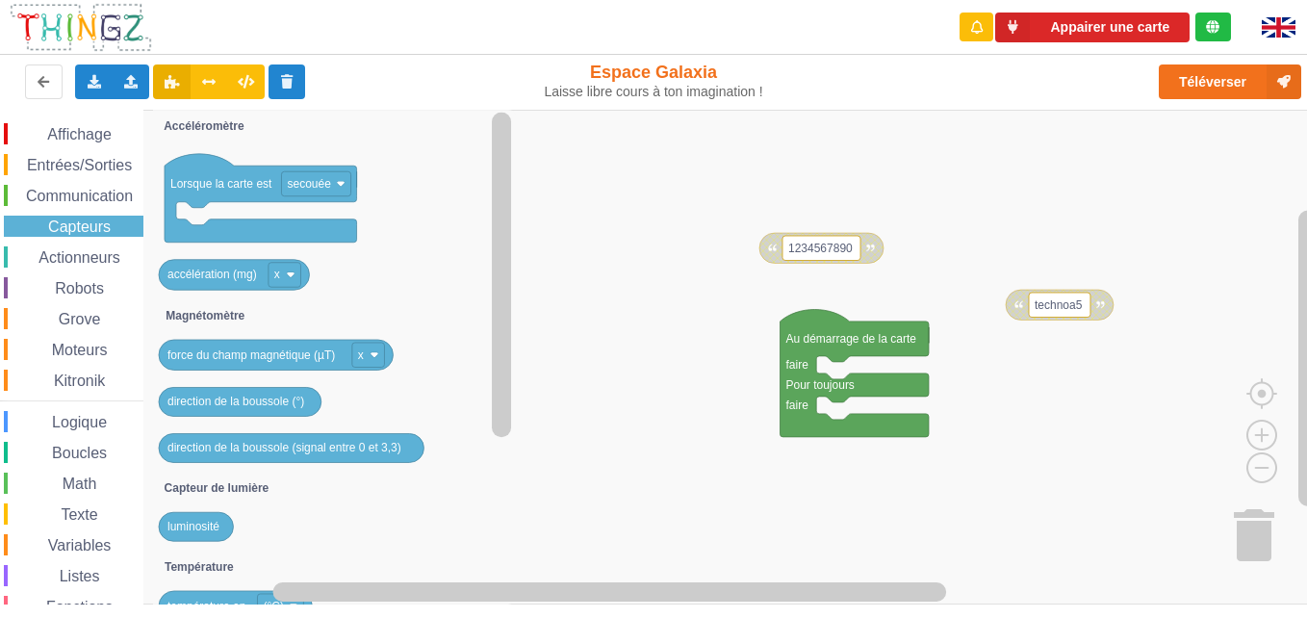
click at [95, 193] on span "Communication" at bounding box center [79, 196] width 113 height 16
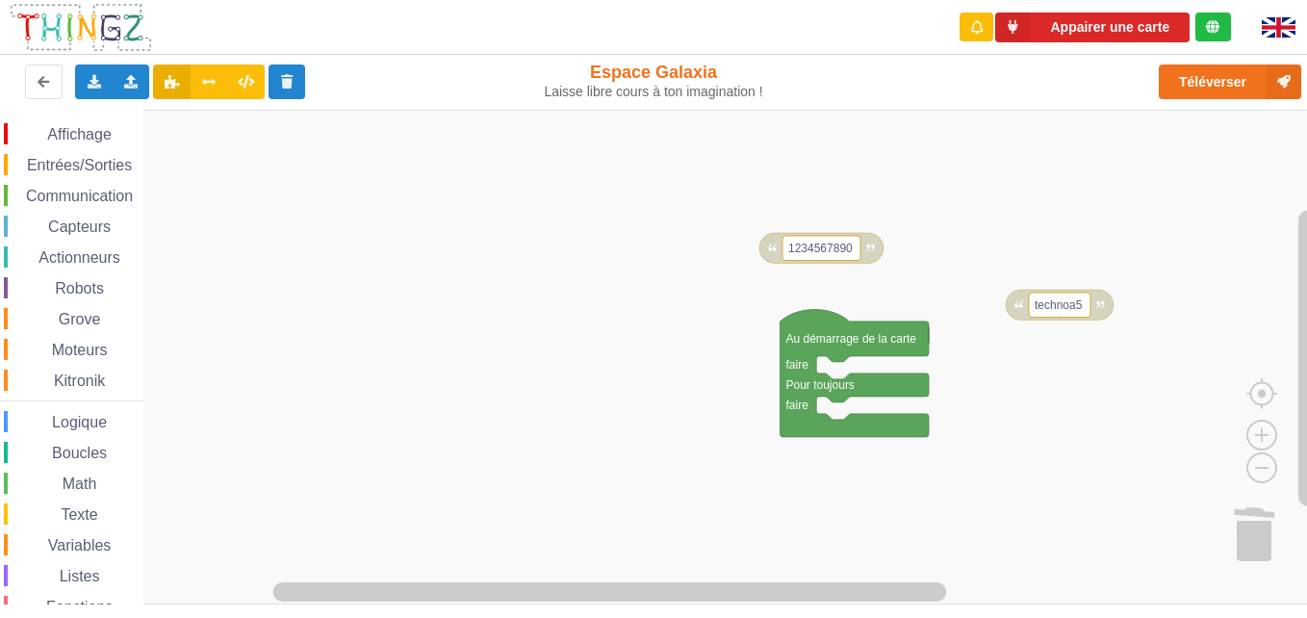
click at [109, 202] on span "Communication" at bounding box center [79, 196] width 113 height 16
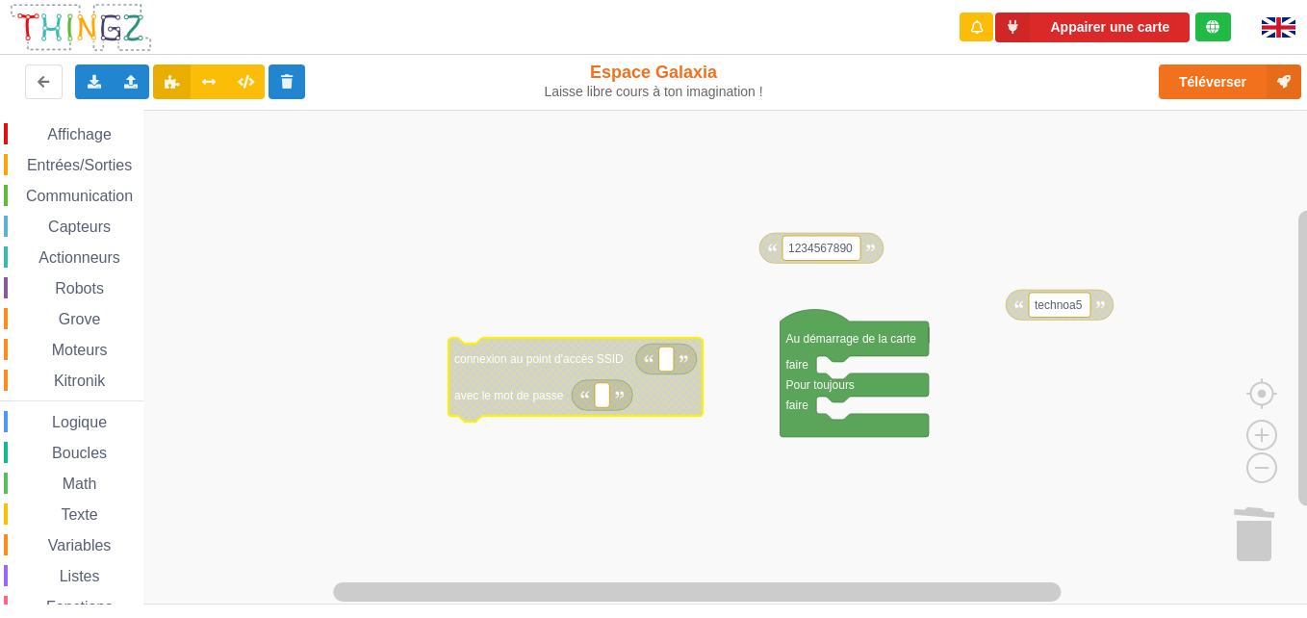
click at [600, 482] on rect "Espace de travail de Blocky" at bounding box center [660, 357] width 1321 height 495
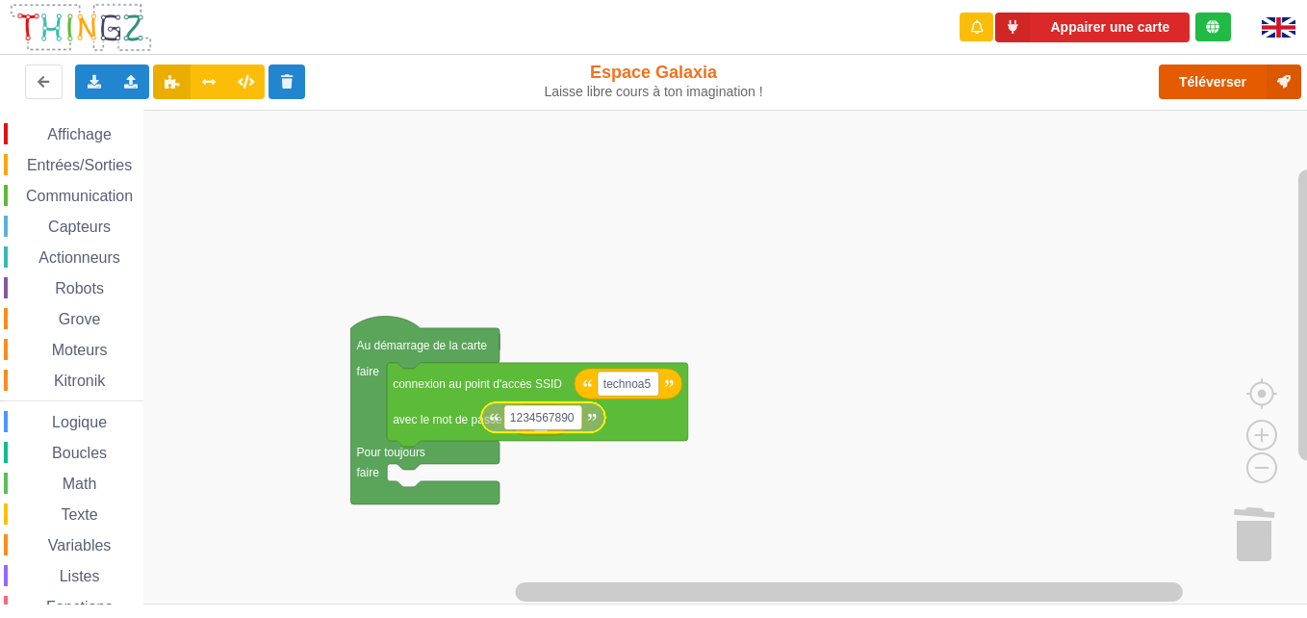
click at [1278, 84] on icon at bounding box center [1284, 81] width 35 height 35
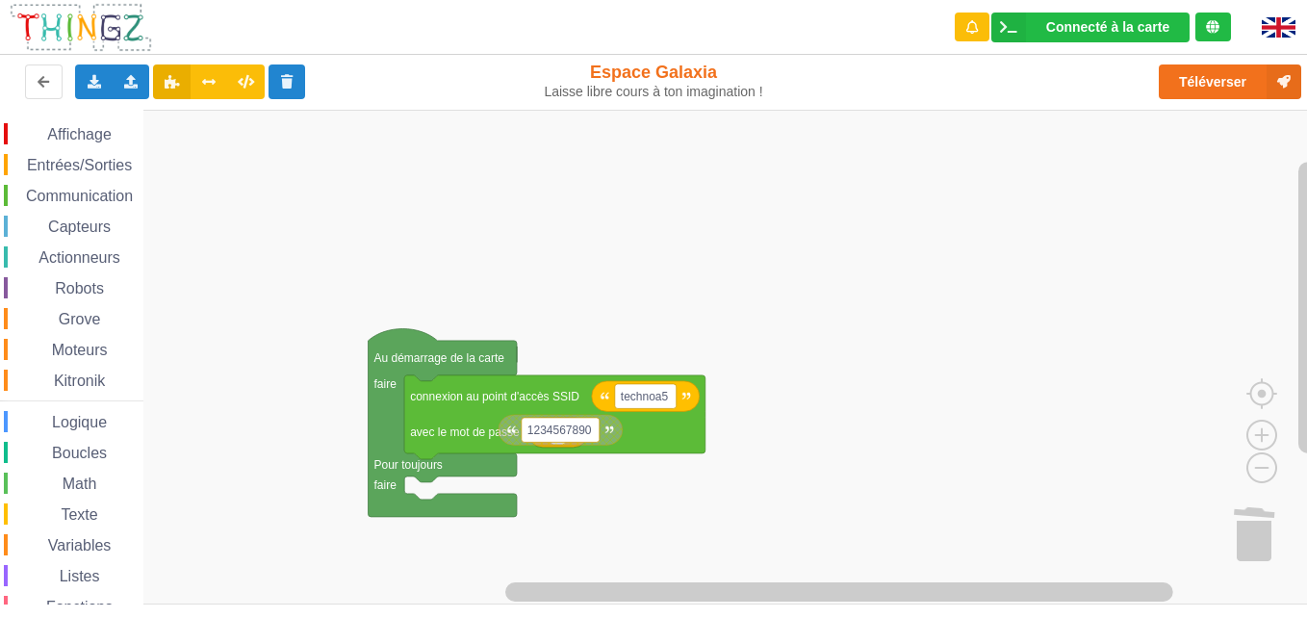
click at [664, 513] on rect "Espace de travail de Blocky" at bounding box center [660, 357] width 1321 height 495
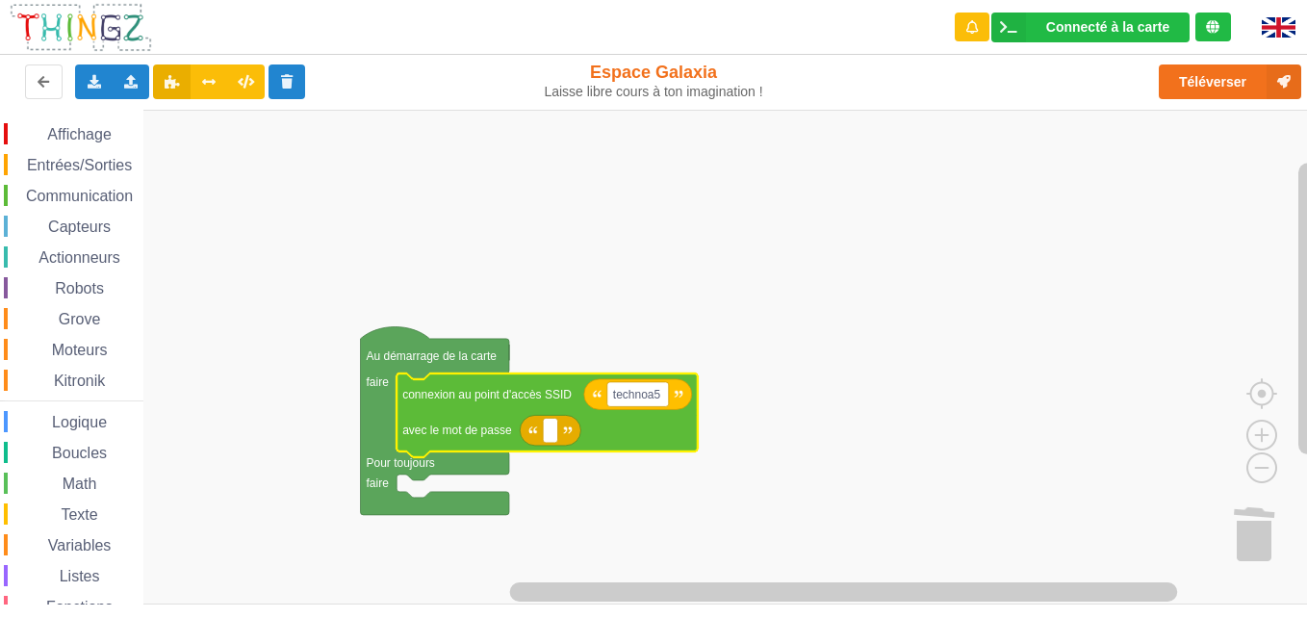
click at [558, 429] on icon "Espace de travail de Blocky" at bounding box center [550, 430] width 61 height 31
click at [554, 430] on rect "Espace de travail de Blocky" at bounding box center [550, 430] width 14 height 25
type input "&"
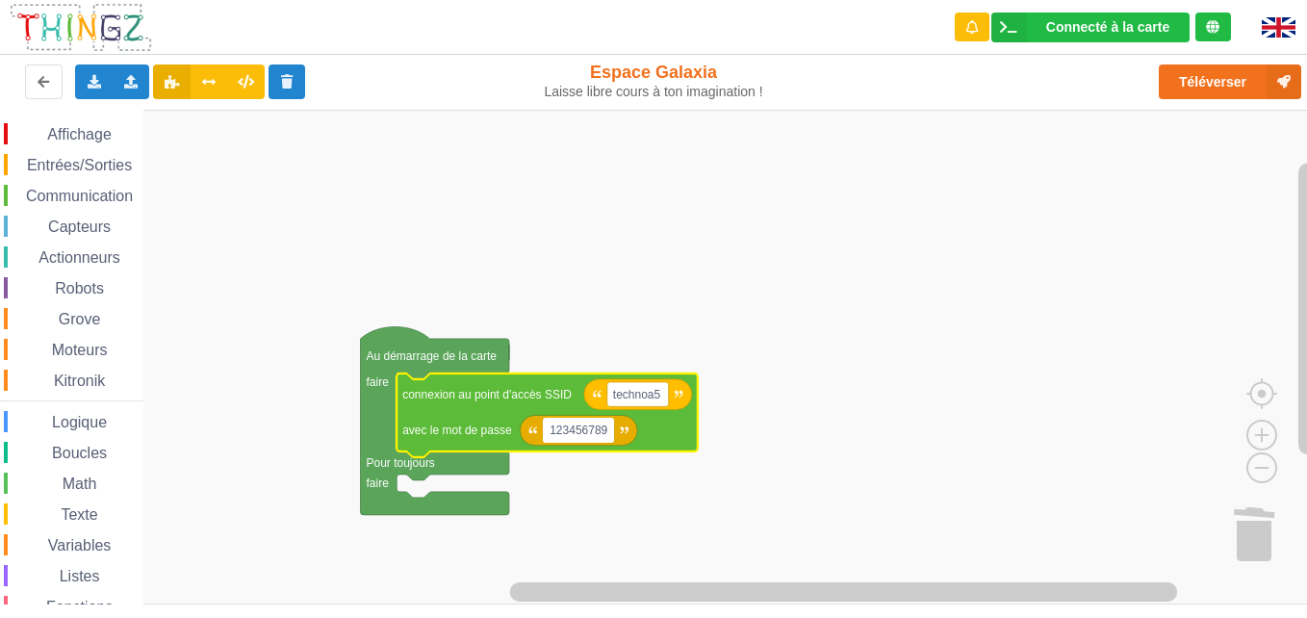
type input "1234567890"
click at [918, 505] on rect "Espace de travail de Blocky" at bounding box center [660, 357] width 1321 height 495
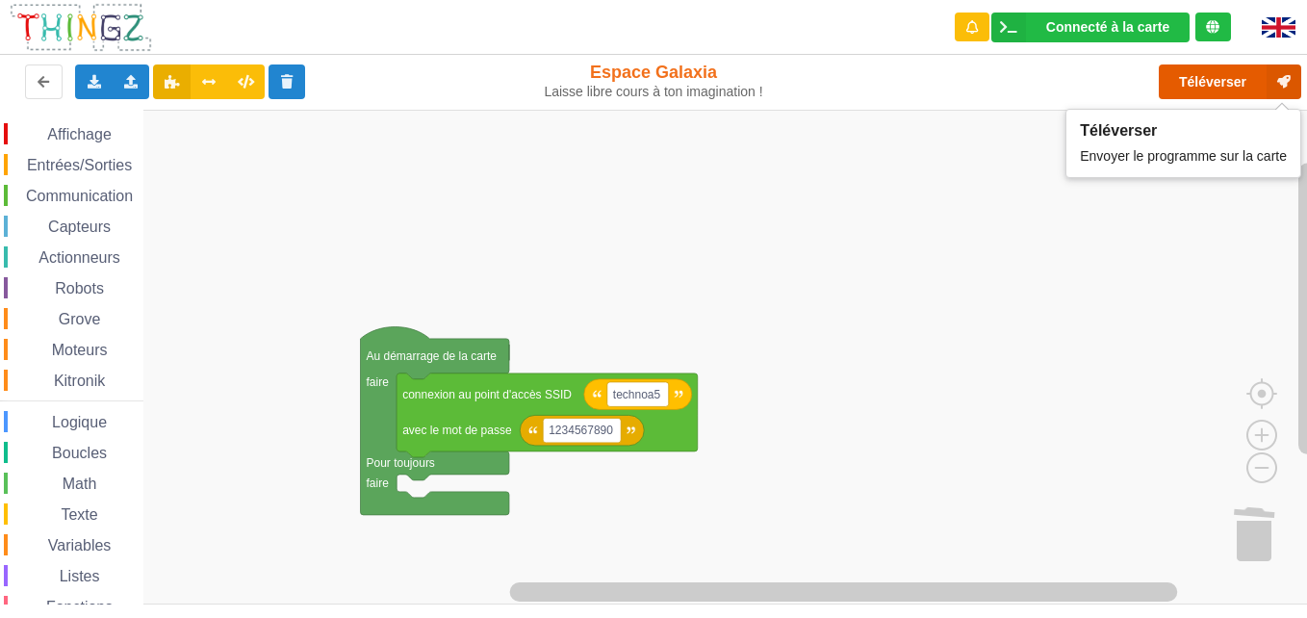
click at [1211, 81] on button "Téléverser" at bounding box center [1230, 81] width 142 height 35
